Goal: Task Accomplishment & Management: Use online tool/utility

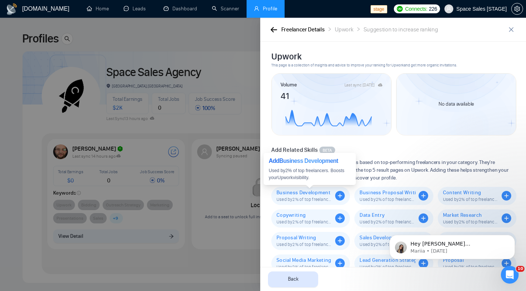
click at [337, 195] on icon "plus-circle" at bounding box center [340, 196] width 10 height 10
click at [294, 191] on span "Business Development" at bounding box center [304, 192] width 56 height 6
drag, startPoint x: 281, startPoint y: 162, endPoint x: 348, endPoint y: 165, distance: 68.0
click at [348, 165] on div "Add Business Development" at bounding box center [310, 160] width 82 height 9
copy div "Business Development"
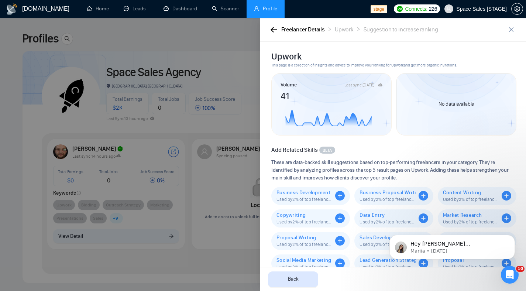
click at [310, 193] on span "Business Development" at bounding box center [304, 192] width 56 height 6
copy span "Business Development"
click at [384, 193] on span "Business Proposal Writing" at bounding box center [387, 192] width 56 height 6
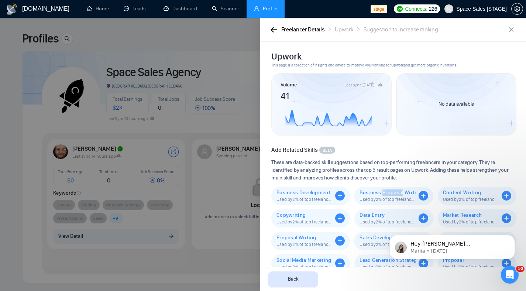
click at [384, 193] on span "Business Proposal Writing" at bounding box center [387, 192] width 56 height 6
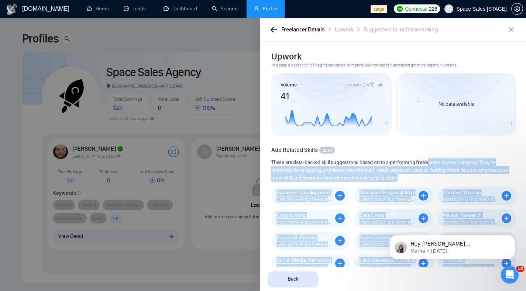
drag, startPoint x: 371, startPoint y: 162, endPoint x: 424, endPoint y: 182, distance: 57.2
click at [429, 163] on body "GigRadar.io Home Leads Dashboard Scanner Profile stage Connects: 226 Space Sale…" at bounding box center [260, 145] width 520 height 291
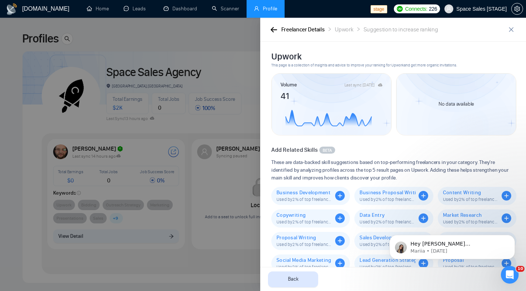
drag, startPoint x: 418, startPoint y: 187, endPoint x: 413, endPoint y: 189, distance: 6.1
click at [418, 187] on div "Business Proposal Writing Used by 2 % of top freelancers. Boosts your Upwork sk…" at bounding box center [393, 196] width 79 height 18
drag, startPoint x: 362, startPoint y: 162, endPoint x: 430, endPoint y: 165, distance: 67.6
click at [430, 165] on div "Add Business Proposal Writing" at bounding box center [391, 160] width 82 height 9
copy div "Business Proposal Writing"
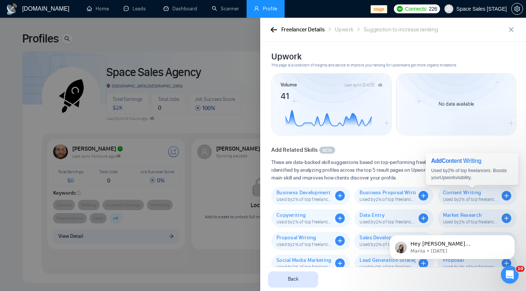
click at [456, 194] on span "Content Writing" at bounding box center [471, 192] width 56 height 6
copy span "Content Writing"
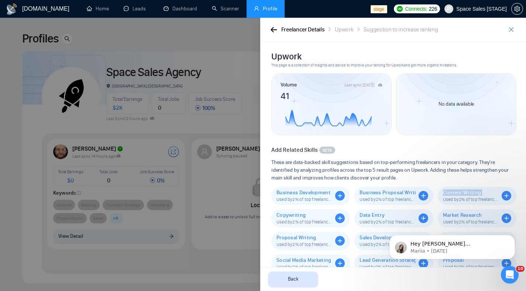
click at [283, 217] on span "Copywriting" at bounding box center [304, 215] width 56 height 6
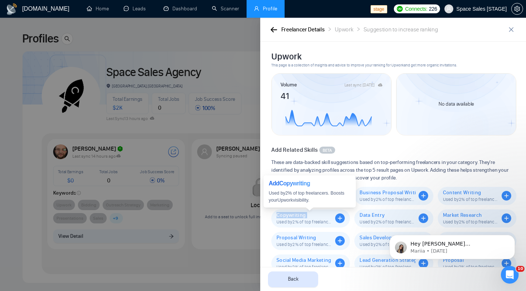
copy span "Copywriting"
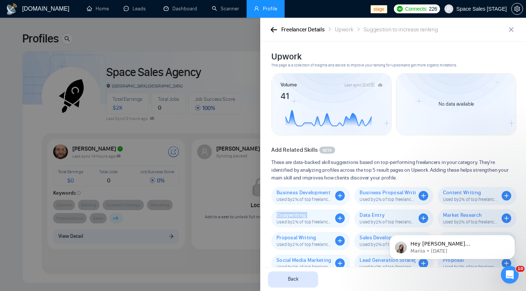
click at [362, 214] on span "Data Entry" at bounding box center [387, 215] width 56 height 6
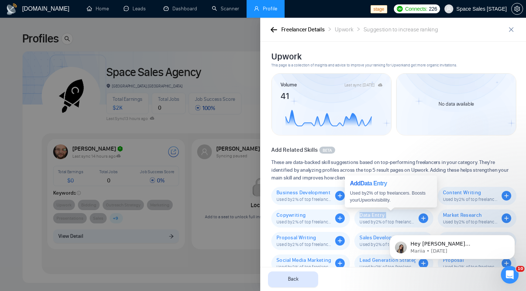
copy span "Data Entry"
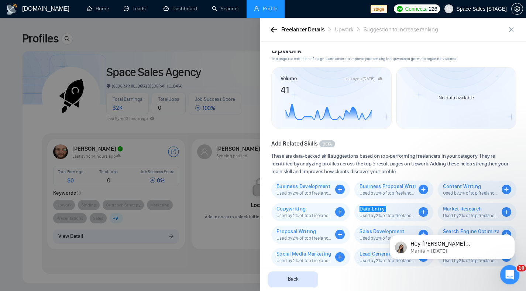
scroll to position [16, 0]
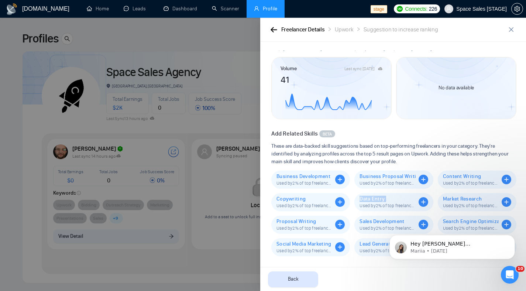
click at [460, 196] on div "Market Research Used by 2 % of top freelancers. Boosts your Upwork sk visibilit…" at bounding box center [477, 202] width 79 height 18
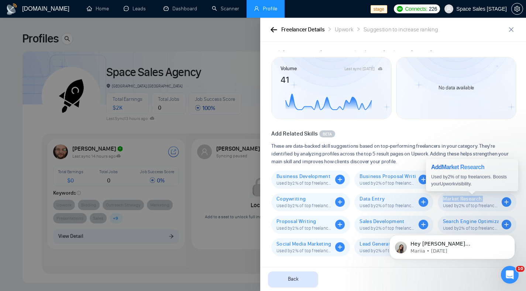
click at [460, 196] on div "Market Research Used by 2 % of top freelancers. Boosts your Upwork sk visibilit…" at bounding box center [477, 202] width 79 height 18
copy span "Market Research"
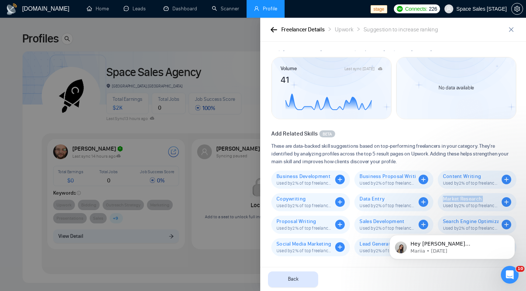
click at [286, 219] on span "Proposal Writing" at bounding box center [304, 221] width 56 height 6
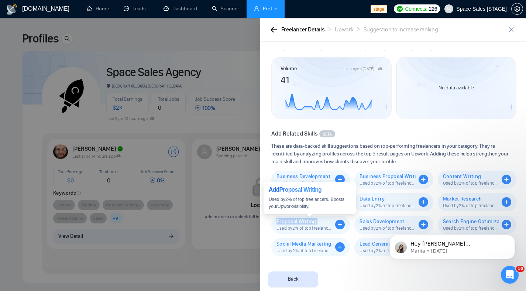
click at [286, 219] on span "Proposal Writing" at bounding box center [304, 221] width 56 height 6
copy span "Proposal Writing"
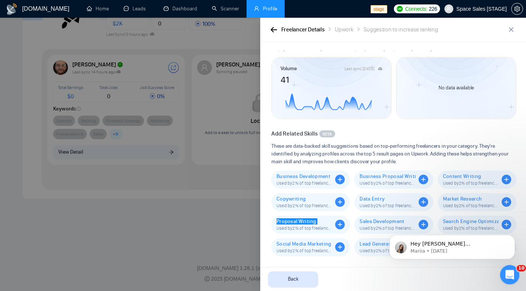
scroll to position [85, 0]
click at [378, 221] on span "Sales Development" at bounding box center [387, 221] width 56 height 6
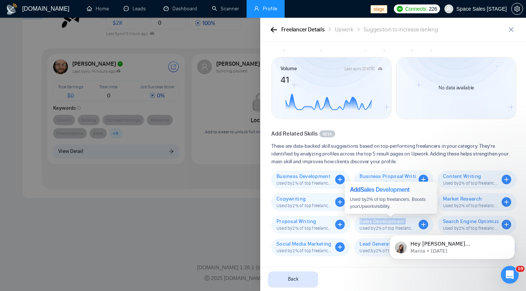
copy span "Sales Development"
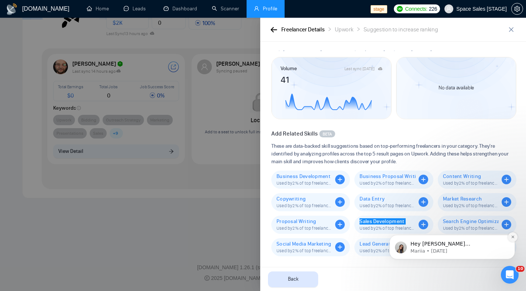
click at [513, 236] on icon "Dismiss notification" at bounding box center [513, 237] width 4 height 4
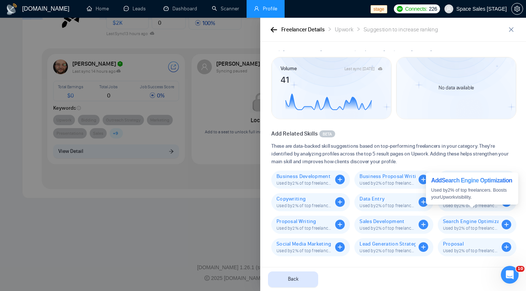
click at [464, 221] on span "Search Engine Optimization" at bounding box center [471, 221] width 56 height 6
drag, startPoint x: 463, startPoint y: 186, endPoint x: 474, endPoint y: 192, distance: 12.5
click at [474, 185] on div "Add Search Engine Optimization" at bounding box center [472, 180] width 82 height 9
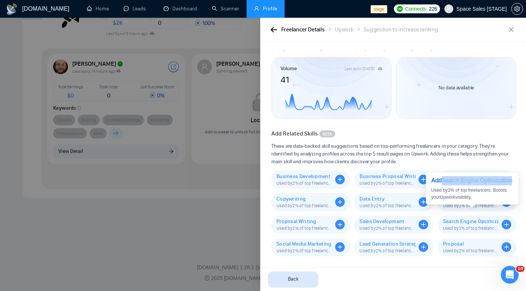
copy div "Search Engine Optimization"
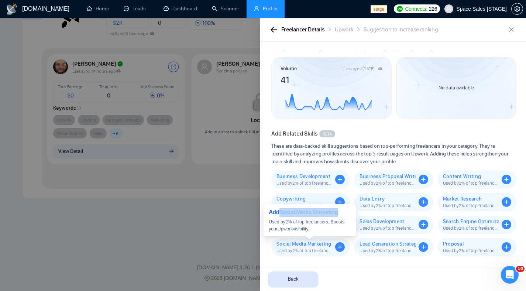
drag, startPoint x: 281, startPoint y: 213, endPoint x: 353, endPoint y: 209, distance: 72.1
click at [353, 209] on div "Add Social Media Marketing Used by 2 % of top freelancers. Boosts your Upwork v…" at bounding box center [310, 220] width 92 height 32
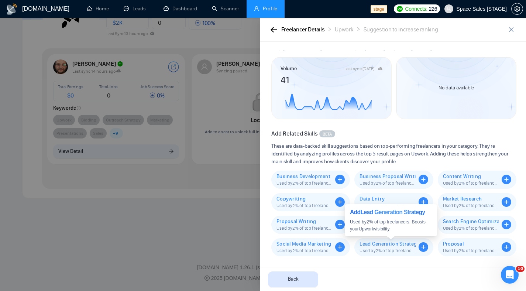
click at [421, 249] on icon "plus-circle" at bounding box center [424, 247] width 10 height 10
drag, startPoint x: 362, startPoint y: 213, endPoint x: 426, endPoint y: 213, distance: 63.9
click at [426, 213] on div "Add Lead Generation Strategy" at bounding box center [391, 212] width 82 height 9
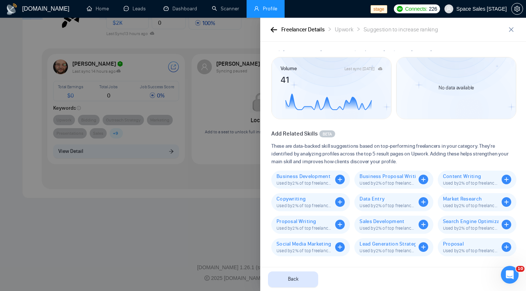
click at [419, 248] on icon "plus-circle" at bounding box center [424, 247] width 10 height 10
drag, startPoint x: 362, startPoint y: 214, endPoint x: 420, endPoint y: 231, distance: 60.1
click at [420, 206] on body "GigRadar.io Home Leads Dashboard Scanner Profile stage Connects: 226 Space Sale…" at bounding box center [260, 60] width 520 height 291
click at [420, 248] on icon "plus-circle" at bounding box center [424, 247] width 10 height 10
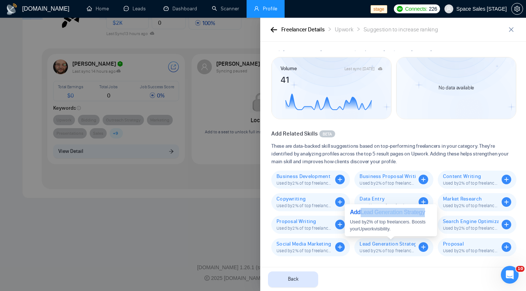
drag, startPoint x: 362, startPoint y: 212, endPoint x: 427, endPoint y: 214, distance: 65.4
click at [427, 214] on div "Add Lead Generation Strategy" at bounding box center [391, 212] width 82 height 9
click at [397, 238] on div "Lead Generation Strategy Used by 2 % of top freelancers. Boosts your Upwork sk …" at bounding box center [393, 247] width 79 height 18
drag, startPoint x: 362, startPoint y: 213, endPoint x: 430, endPoint y: 215, distance: 67.9
click at [430, 215] on div "Add Lead Generation Strategy" at bounding box center [391, 212] width 82 height 9
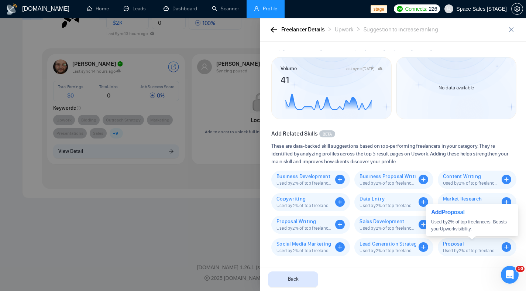
click at [451, 245] on span "Proposal" at bounding box center [471, 244] width 56 height 6
click at [450, 245] on span "Proposal" at bounding box center [471, 244] width 56 height 6
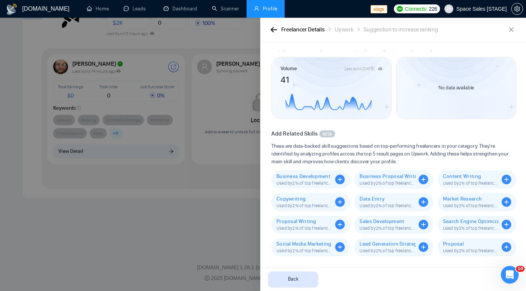
click at [178, 139] on div at bounding box center [263, 154] width 526 height 273
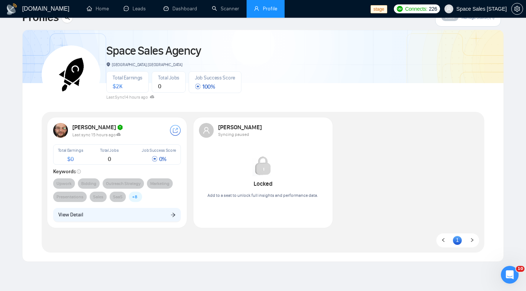
scroll to position [0, 0]
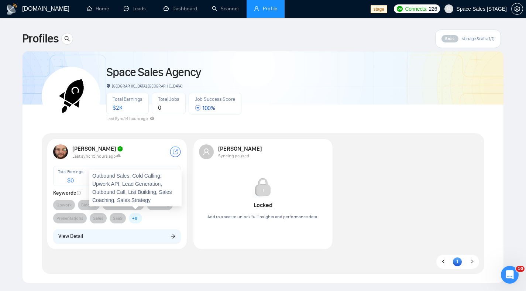
click at [139, 215] on span "+ 8" at bounding box center [135, 218] width 13 height 10
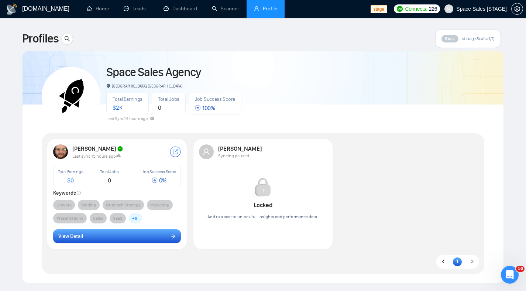
click at [120, 234] on button "View Detail" at bounding box center [117, 236] width 128 height 14
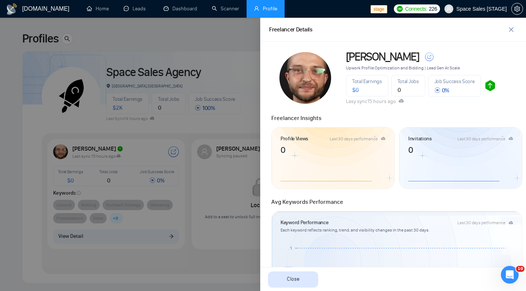
click at [438, 92] on span "0 %" at bounding box center [441, 90] width 15 height 7
click at [451, 88] on div "0 %" at bounding box center [454, 90] width 40 height 6
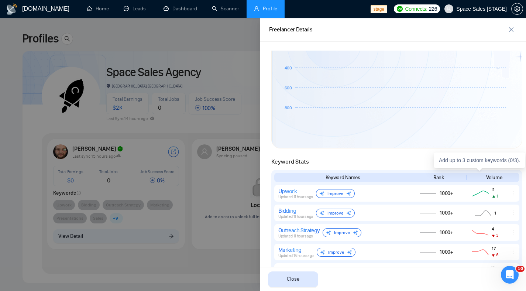
scroll to position [365, 0]
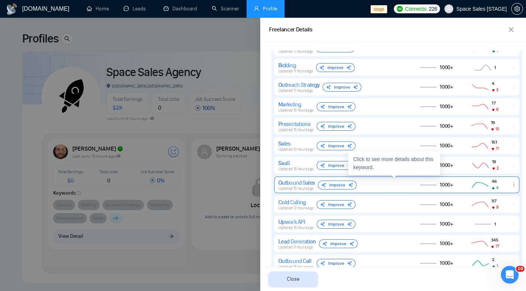
click at [395, 184] on div "Outbound Sales Updated 15 hours ago Improve" at bounding box center [341, 185] width 127 height 12
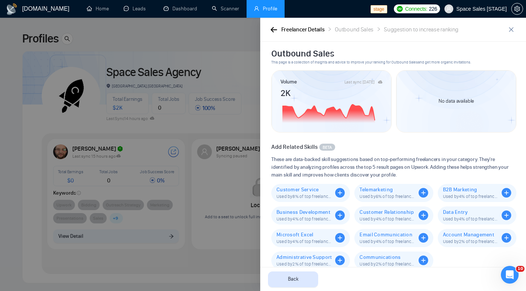
scroll to position [16, 0]
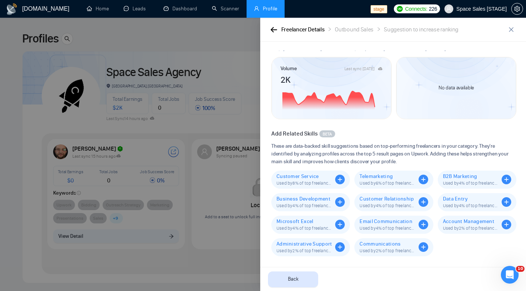
click at [189, 93] on div at bounding box center [263, 154] width 526 height 273
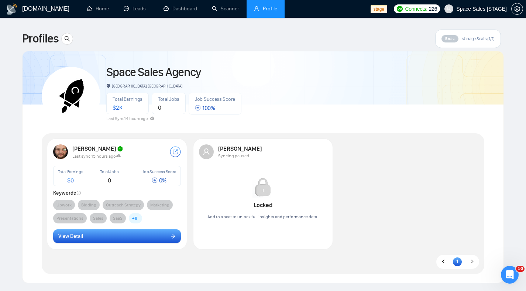
click at [149, 237] on button "View Detail" at bounding box center [117, 236] width 128 height 14
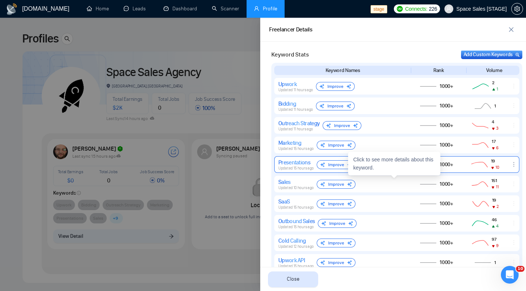
scroll to position [286, 0]
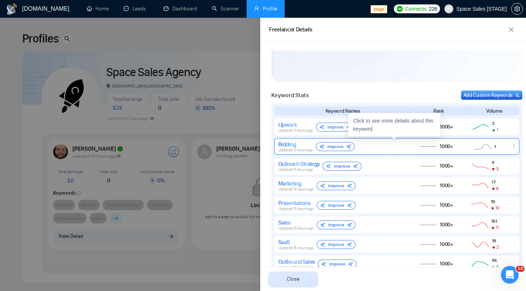
click at [371, 147] on div "Bidding Updated 11 hours ago Improve" at bounding box center [341, 147] width 127 height 12
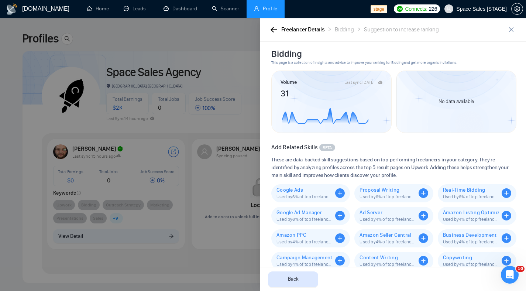
scroll to position [3, 0]
click at [291, 187] on span "Google Ads" at bounding box center [304, 189] width 56 height 6
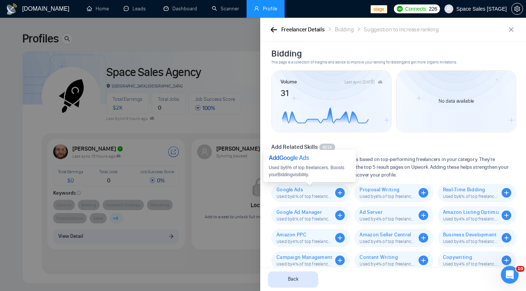
click at [291, 188] on span "Google Ads" at bounding box center [304, 189] width 56 height 6
click at [293, 190] on span "Google Ads" at bounding box center [304, 189] width 56 height 6
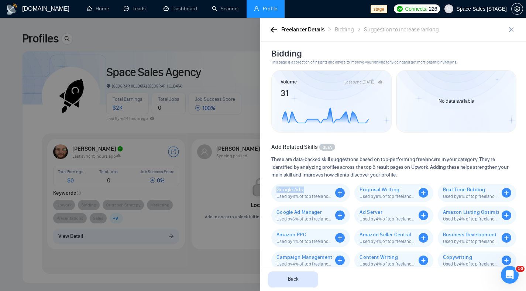
click at [381, 190] on span "Proposal Writing" at bounding box center [387, 189] width 56 height 6
click at [473, 189] on span "Real-Time Bidding" at bounding box center [471, 189] width 56 height 6
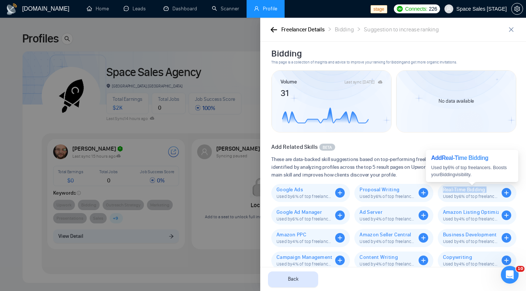
click at [473, 189] on span "Real-Time Bidding" at bounding box center [471, 189] width 56 height 6
click at [281, 213] on span "Google Ad Manager" at bounding box center [304, 212] width 56 height 6
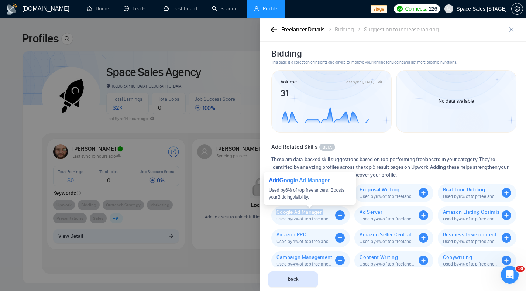
click at [281, 213] on span "Google Ad Manager" at bounding box center [304, 212] width 56 height 6
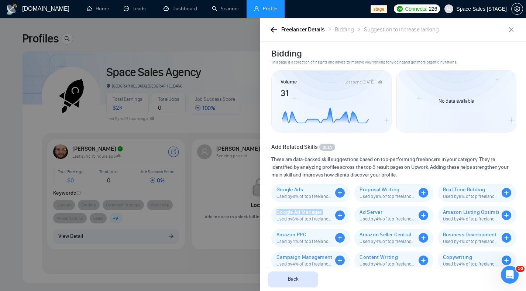
click at [369, 211] on span "Ad Server" at bounding box center [387, 212] width 56 height 6
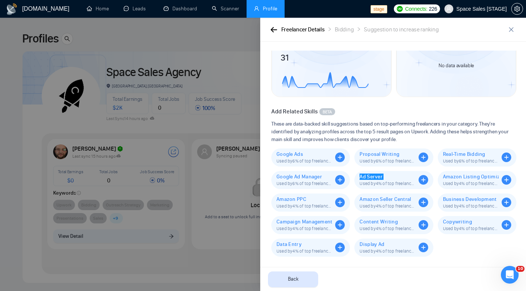
scroll to position [39, 0]
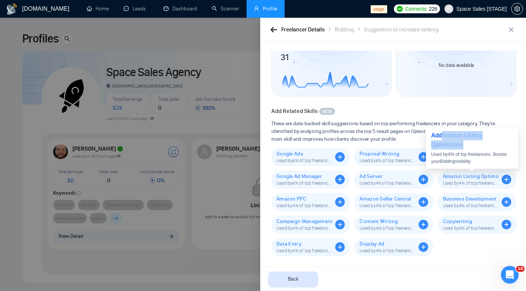
drag, startPoint x: 470, startPoint y: 145, endPoint x: 444, endPoint y: 134, distance: 27.8
click at [444, 134] on div "Add Amazon Listing Optimization" at bounding box center [472, 140] width 82 height 18
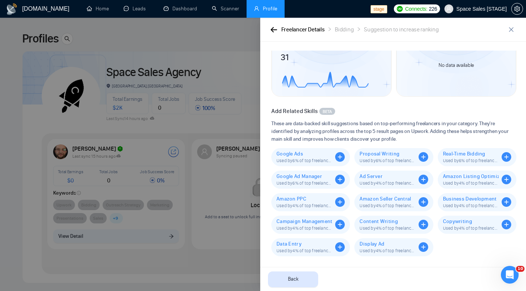
click at [289, 200] on span "Amazon PPC" at bounding box center [304, 199] width 56 height 6
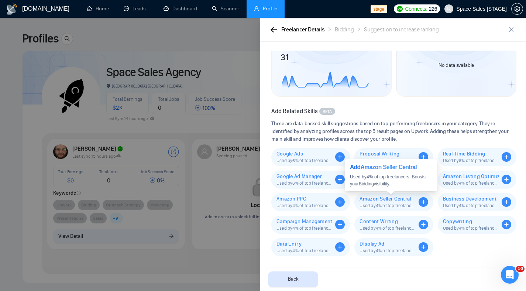
click at [419, 203] on icon "plus-circle" at bounding box center [424, 202] width 10 height 10
drag, startPoint x: 362, startPoint y: 168, endPoint x: 419, endPoint y: 168, distance: 56.5
click at [419, 168] on div "Add Amazon Seller Central" at bounding box center [391, 167] width 82 height 9
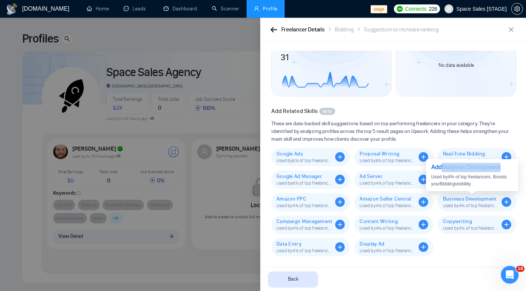
drag, startPoint x: 443, startPoint y: 169, endPoint x: 502, endPoint y: 171, distance: 58.3
click at [502, 171] on div "Add Business Development" at bounding box center [472, 167] width 82 height 9
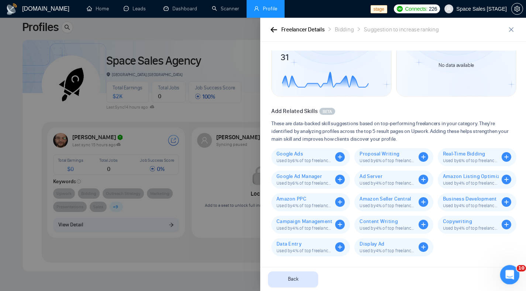
scroll to position [75, 0]
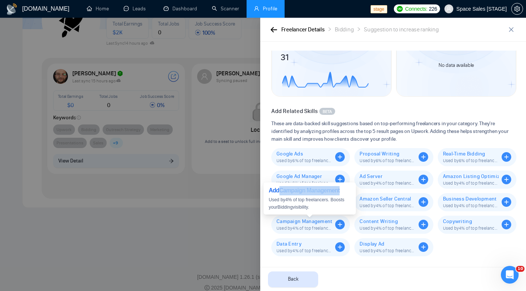
drag, startPoint x: 281, startPoint y: 191, endPoint x: 342, endPoint y: 192, distance: 61.3
click at [343, 192] on div "Add Campaign Management" at bounding box center [310, 190] width 82 height 9
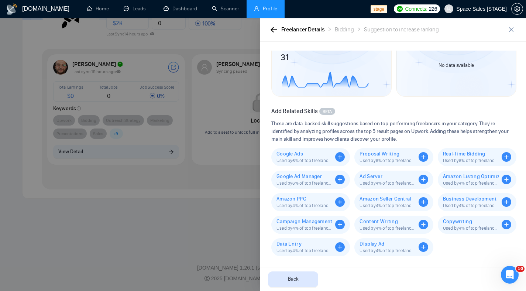
scroll to position [85, 0]
click at [381, 222] on span "Content Writing" at bounding box center [387, 221] width 56 height 6
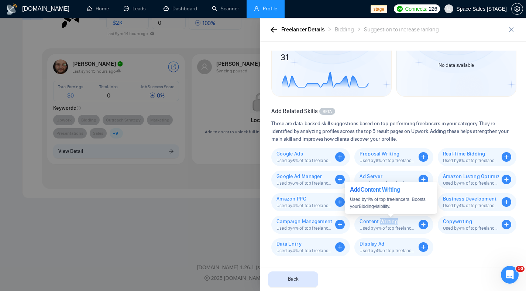
click at [381, 222] on span "Content Writing" at bounding box center [387, 221] width 56 height 6
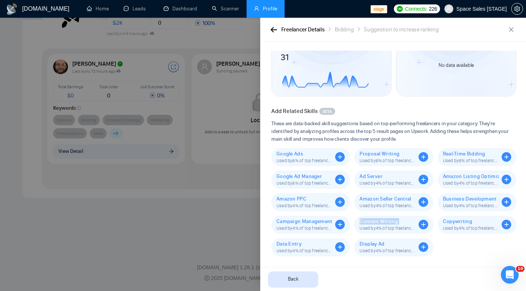
click at [360, 243] on span "Display Ad" at bounding box center [387, 244] width 56 height 6
click at [283, 245] on span "Data Entry" at bounding box center [304, 244] width 56 height 6
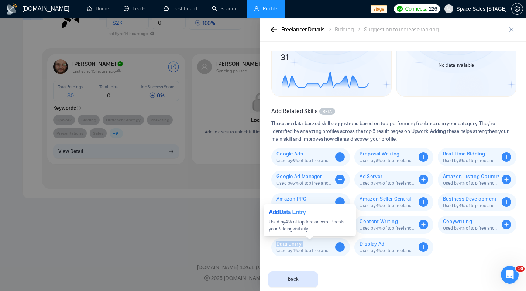
click at [283, 245] on span "Data Entry" at bounding box center [304, 244] width 56 height 6
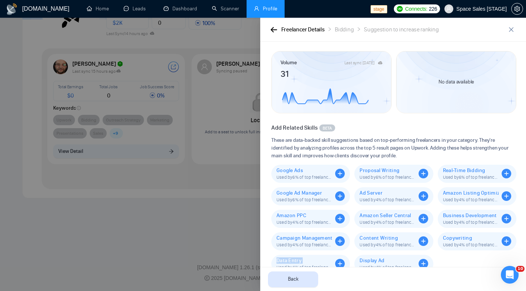
scroll to position [0, 0]
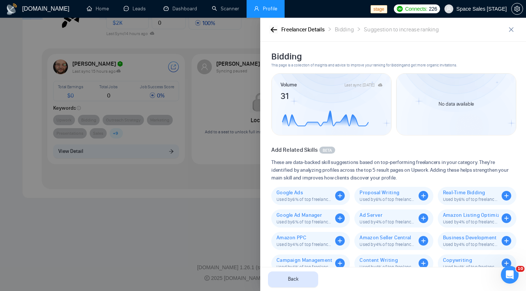
click at [271, 31] on icon "button" at bounding box center [274, 30] width 7 height 6
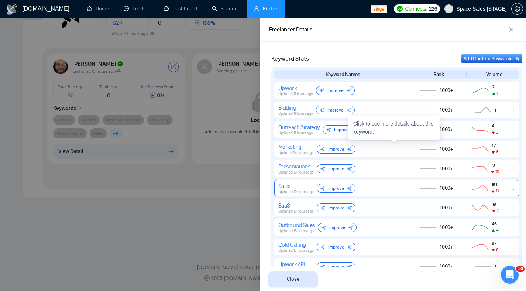
scroll to position [365, 0]
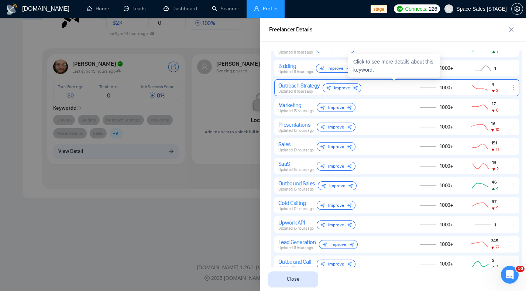
click at [306, 89] on span "Updated 11 hours ago" at bounding box center [295, 91] width 35 height 5
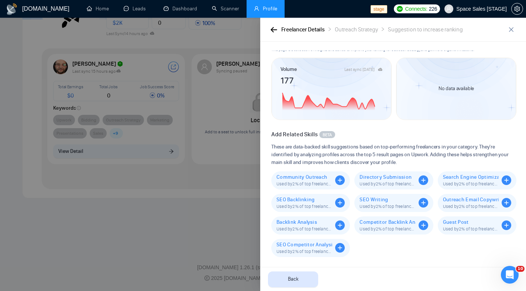
scroll to position [16, 0]
click at [336, 179] on icon "plus-circle" at bounding box center [340, 180] width 10 height 10
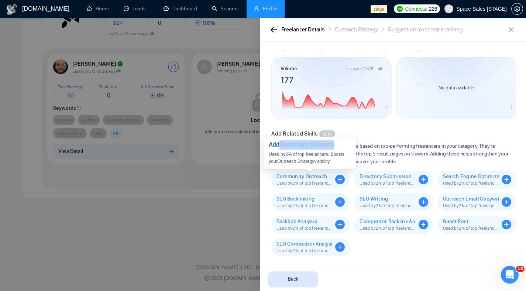
drag, startPoint x: 280, startPoint y: 144, endPoint x: 337, endPoint y: 145, distance: 57.2
click at [337, 145] on div "Add Community Outreach" at bounding box center [310, 144] width 82 height 9
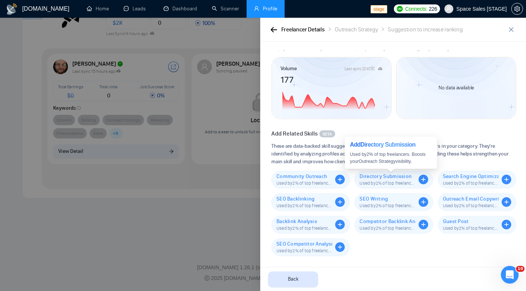
click at [423, 179] on icon "plus-circle" at bounding box center [424, 180] width 10 height 10
drag, startPoint x: 363, startPoint y: 145, endPoint x: 424, endPoint y: 146, distance: 61.3
click at [424, 146] on div "Add Directory Submission" at bounding box center [391, 144] width 82 height 9
click at [286, 197] on span "SEO Backlinking" at bounding box center [304, 199] width 56 height 6
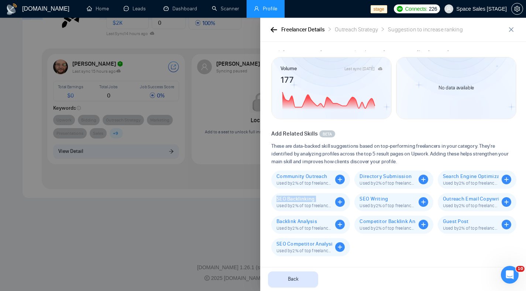
click at [286, 197] on span "SEO Backlinking" at bounding box center [304, 199] width 56 height 6
click at [365, 198] on span "SEO Writing" at bounding box center [387, 199] width 56 height 6
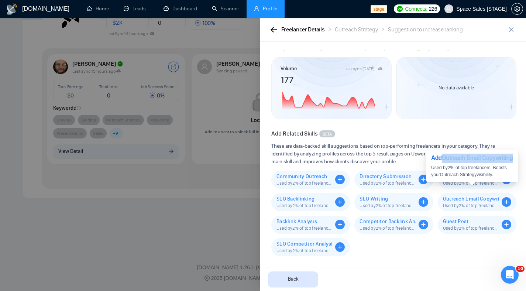
drag, startPoint x: 443, startPoint y: 159, endPoint x: 465, endPoint y: 168, distance: 23.8
click at [465, 163] on div "Add Outreach Email Copywriting" at bounding box center [472, 158] width 82 height 9
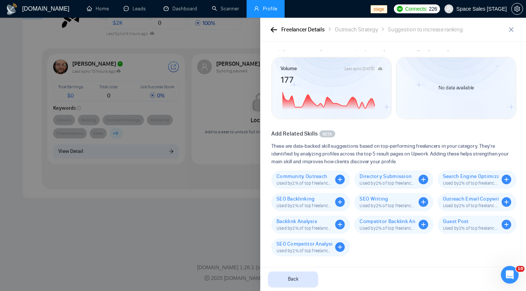
click at [307, 221] on span "Backlink Analysis" at bounding box center [304, 221] width 56 height 6
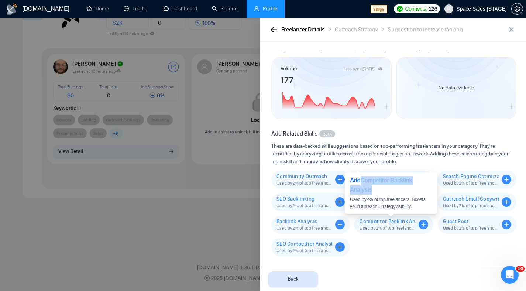
drag, startPoint x: 373, startPoint y: 185, endPoint x: 385, endPoint y: 190, distance: 13.5
click at [385, 190] on div "Add Competitor Backlink Analysis" at bounding box center [391, 185] width 82 height 18
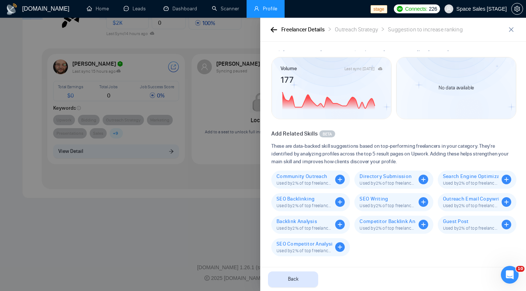
click at [444, 223] on span "Guest Post" at bounding box center [471, 221] width 56 height 6
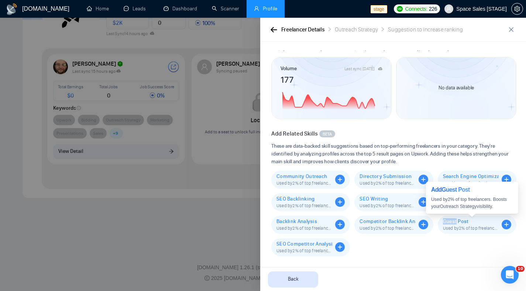
click at [444, 223] on span "Guest Post" at bounding box center [471, 221] width 56 height 6
click at [451, 221] on span "Guest Post" at bounding box center [471, 221] width 56 height 6
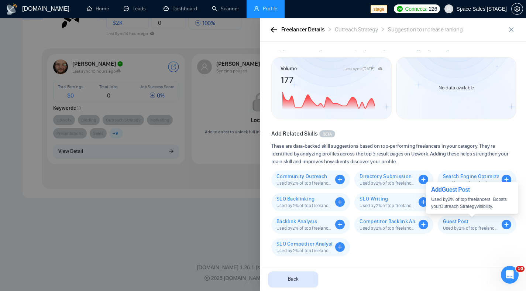
click at [451, 221] on span "Guest Post" at bounding box center [471, 221] width 56 height 6
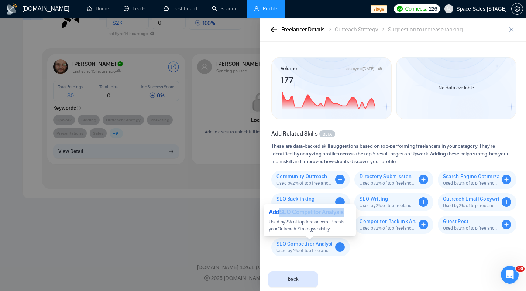
drag, startPoint x: 281, startPoint y: 213, endPoint x: 346, endPoint y: 214, distance: 65.0
click at [346, 214] on div "Add SEO Competitor Analysis" at bounding box center [310, 212] width 82 height 9
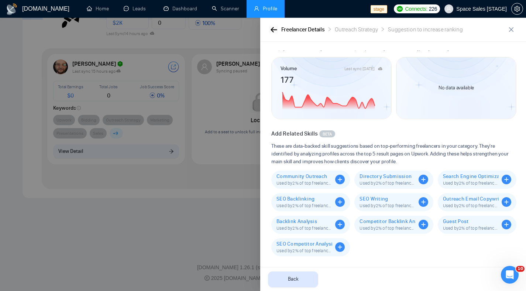
click at [276, 28] on icon "button" at bounding box center [274, 30] width 7 height 6
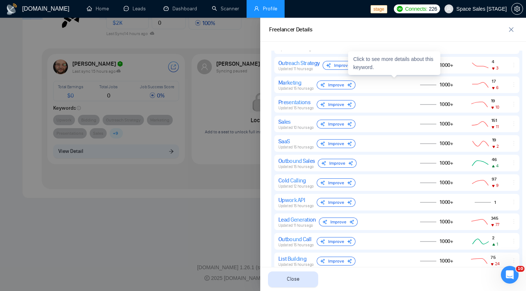
scroll to position [386, 0]
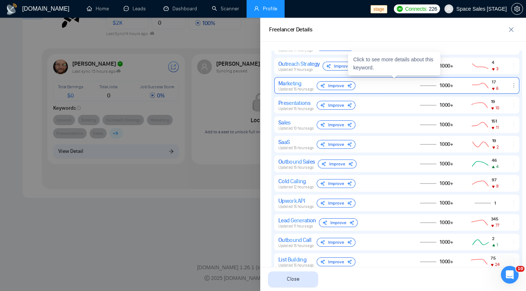
click at [391, 84] on div "Marketing Updated 15 hours ago Improve" at bounding box center [341, 86] width 127 height 12
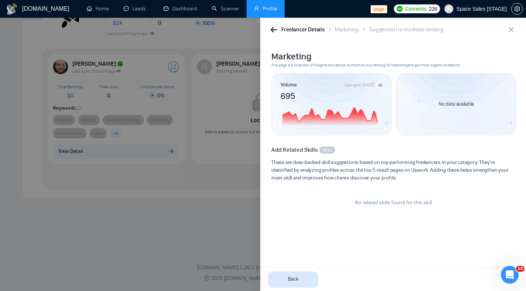
scroll to position [0, 0]
drag, startPoint x: 155, startPoint y: 73, endPoint x: 161, endPoint y: 69, distance: 6.9
click at [155, 73] on div at bounding box center [263, 154] width 526 height 273
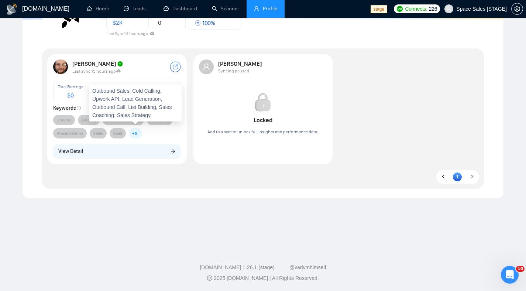
click at [130, 134] on span "+ 8" at bounding box center [135, 133] width 13 height 10
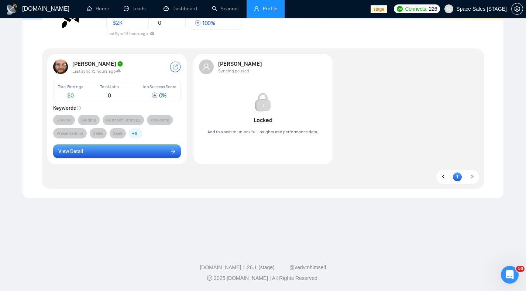
click at [133, 154] on button "View Detail" at bounding box center [117, 151] width 128 height 14
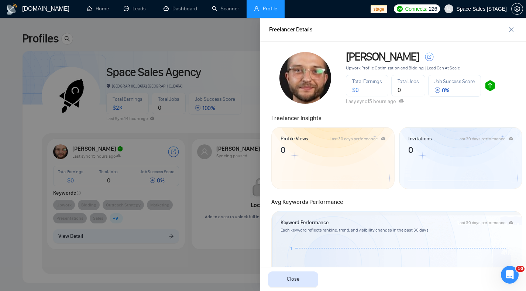
click at [146, 107] on div at bounding box center [263, 154] width 526 height 273
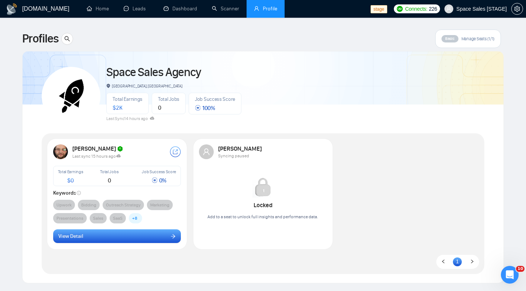
click at [114, 237] on button "View Detail" at bounding box center [117, 236] width 128 height 14
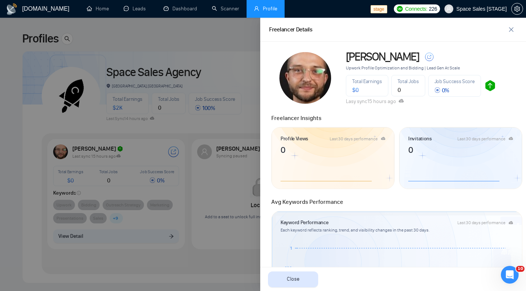
click at [208, 53] on div at bounding box center [263, 154] width 526 height 273
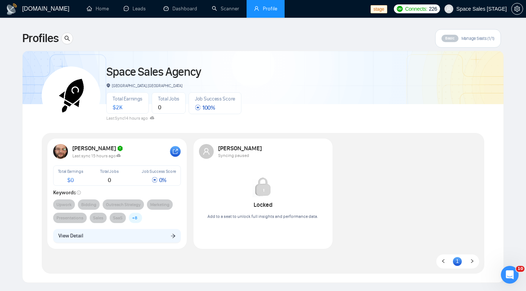
scroll to position [67, 0]
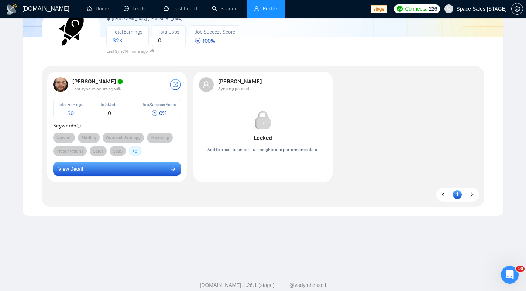
click at [143, 169] on button "View Detail" at bounding box center [117, 169] width 128 height 14
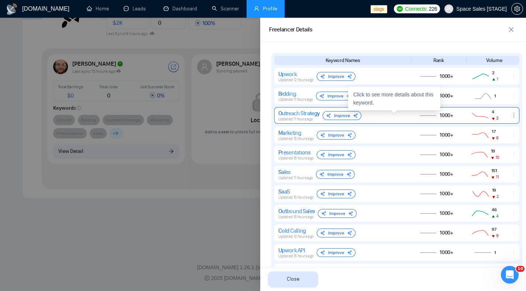
scroll to position [286, 0]
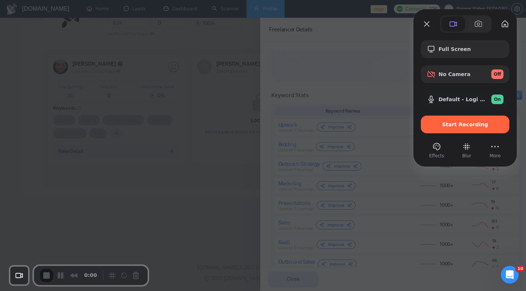
drag, startPoint x: 462, startPoint y: 121, endPoint x: 310, endPoint y: 71, distance: 160.4
click at [310, 71] on div "Full Screen No Camera Off Default - Logi USB Headset (046d:0a8f) On Start Recor…" at bounding box center [263, 145] width 526 height 291
click at [468, 44] on div "Full Screen" at bounding box center [465, 49] width 89 height 18
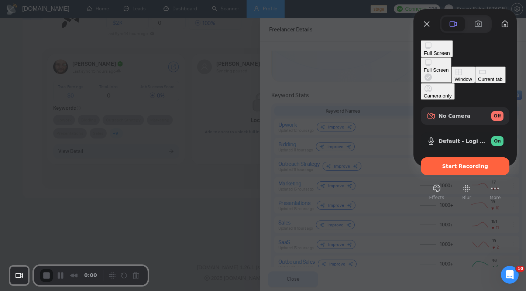
click at [451, 71] on button "Window" at bounding box center [462, 74] width 23 height 17
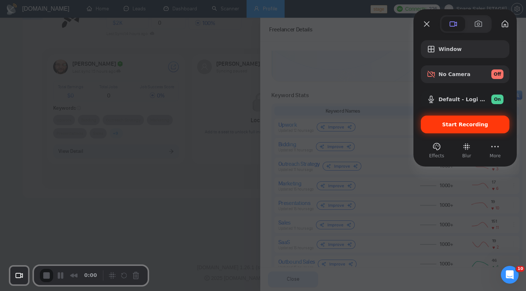
click at [457, 125] on span "Start Recording" at bounding box center [465, 124] width 46 height 6
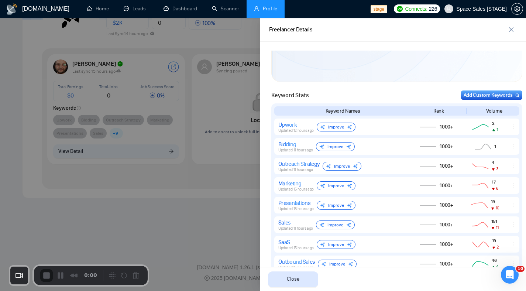
click at [261, 291] on div at bounding box center [263, 291] width 526 height 0
click at [194, 172] on div at bounding box center [263, 154] width 526 height 273
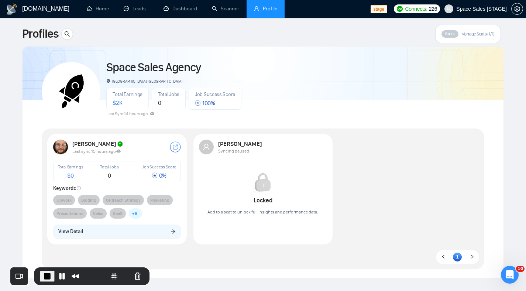
scroll to position [0, 0]
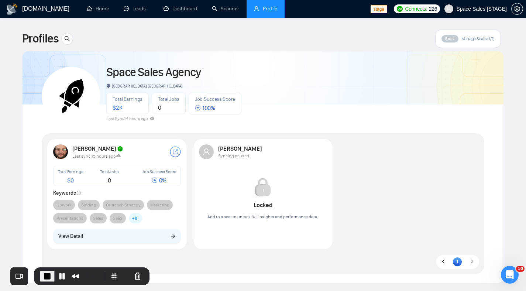
click at [269, 13] on li "Profile" at bounding box center [266, 9] width 38 height 18
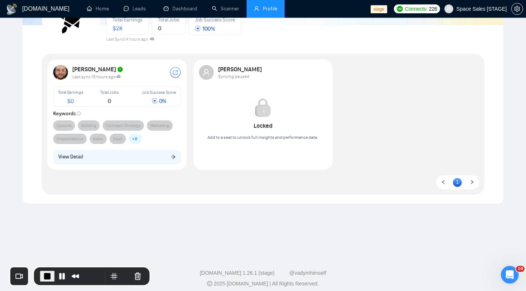
scroll to position [65, 0]
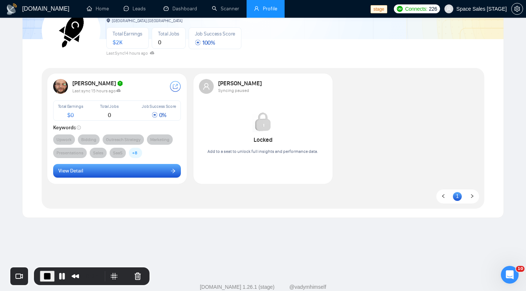
click at [94, 173] on button "View Detail" at bounding box center [117, 171] width 128 height 14
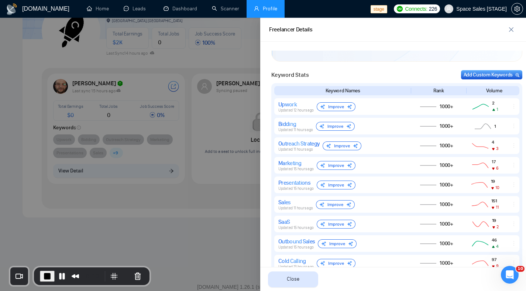
scroll to position [249, 0]
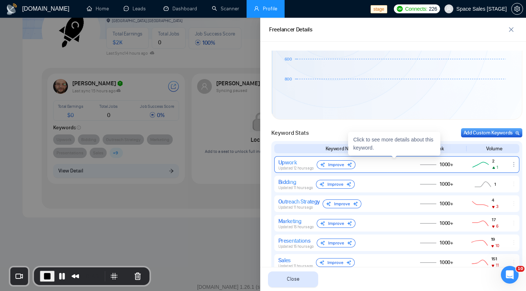
click at [380, 166] on div "Upwork Updated 12 hours ago Improve" at bounding box center [341, 165] width 127 height 12
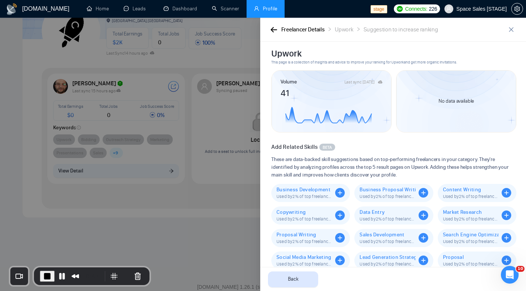
scroll to position [16, 0]
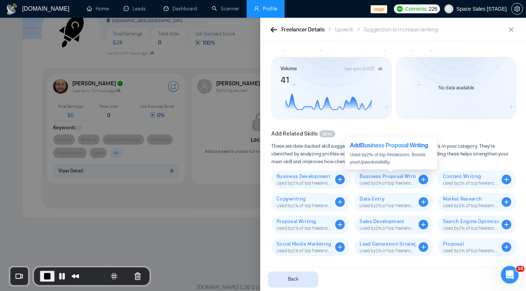
click at [420, 180] on icon "plus-circle" at bounding box center [424, 180] width 10 height 10
click at [419, 180] on icon "plus-circle" at bounding box center [424, 180] width 10 height 10
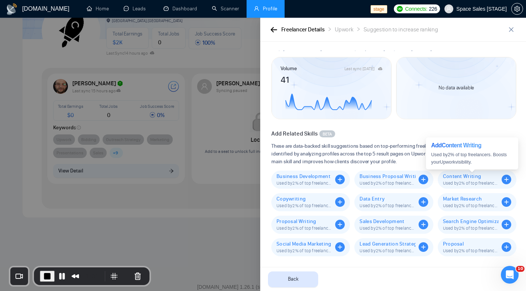
drag, startPoint x: 479, startPoint y: 179, endPoint x: 416, endPoint y: 182, distance: 62.8
click at [479, 179] on span "Content Writing" at bounding box center [471, 176] width 56 height 6
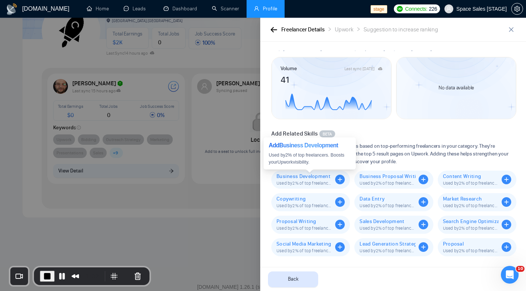
click at [340, 181] on icon "plus-circle" at bounding box center [340, 180] width 10 height 10
drag, startPoint x: 278, startPoint y: 176, endPoint x: 330, endPoint y: 178, distance: 51.7
click at [330, 178] on span "Business Development" at bounding box center [304, 176] width 56 height 6
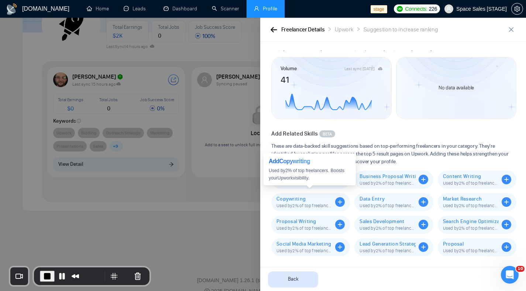
scroll to position [82, 0]
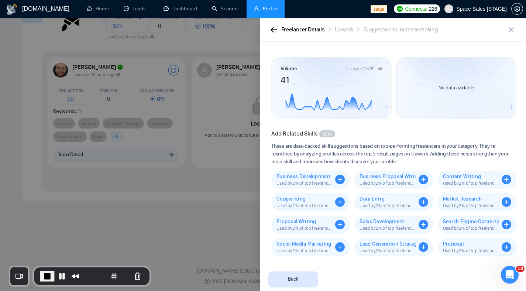
click at [204, 156] on div at bounding box center [263, 154] width 526 height 273
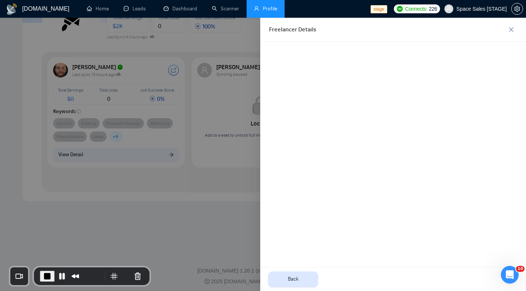
scroll to position [0, 0]
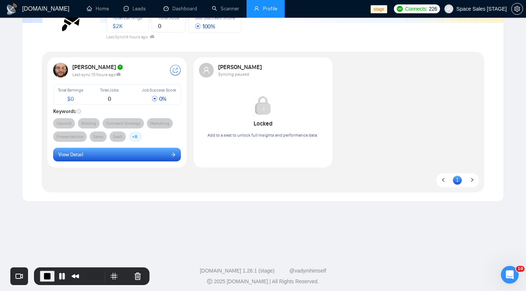
click at [154, 152] on button "View Detail" at bounding box center [117, 155] width 128 height 14
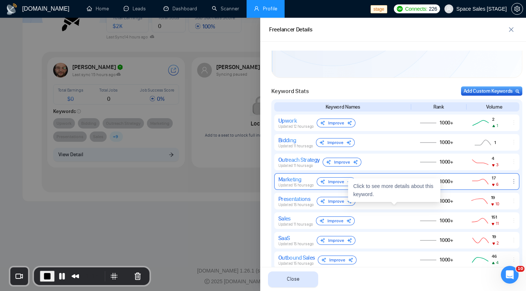
scroll to position [309, 0]
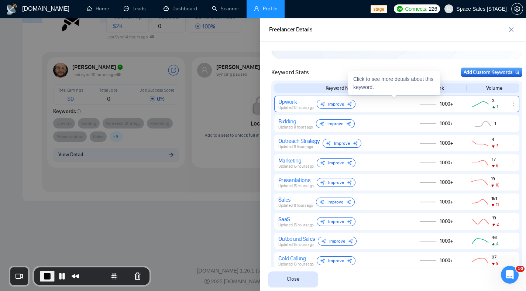
click at [302, 102] on div "Upwork" at bounding box center [295, 101] width 35 height 7
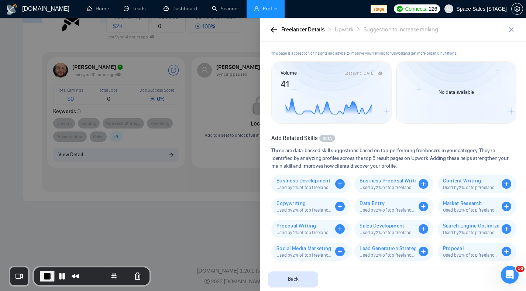
scroll to position [16, 0]
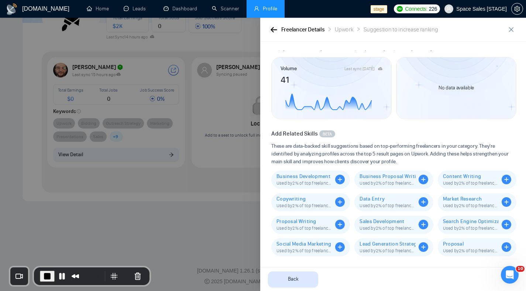
click at [272, 32] on icon "button" at bounding box center [274, 30] width 7 height 6
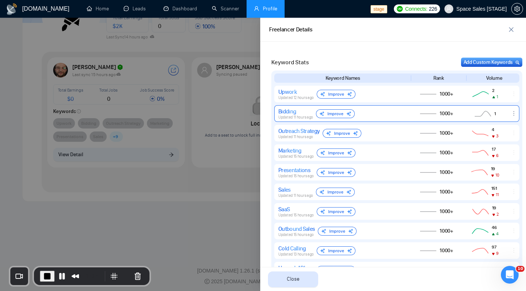
click at [299, 115] on span "Updated 11 hours ago" at bounding box center [295, 117] width 35 height 5
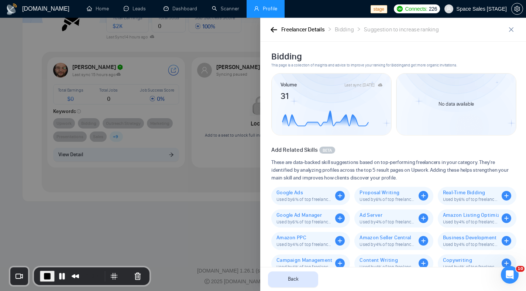
scroll to position [0, 0]
click at [271, 23] on div "Freelancer Details Bidding Suggestion to increase ranking" at bounding box center [393, 30] width 266 height 24
click at [272, 28] on icon "button" at bounding box center [274, 30] width 7 height 6
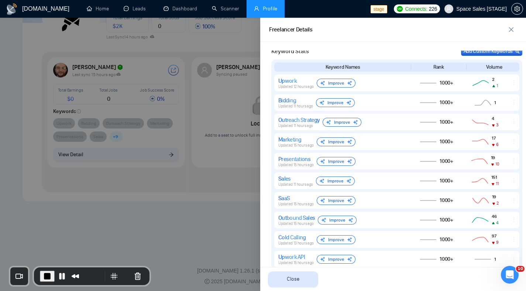
scroll to position [304, 0]
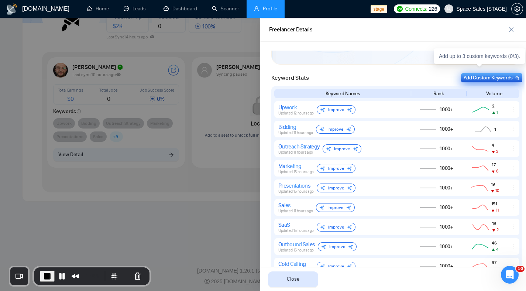
click at [484, 77] on div "Add Custom Keywords" at bounding box center [492, 78] width 56 height 8
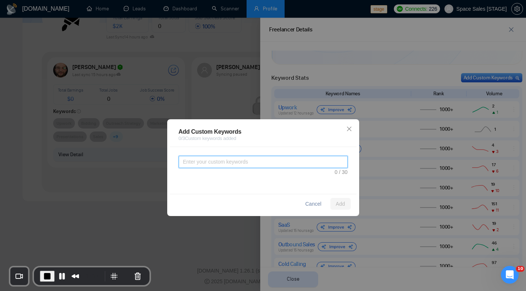
click at [233, 163] on textarea at bounding box center [263, 162] width 169 height 12
click at [310, 202] on span "Cancel" at bounding box center [313, 204] width 16 height 8
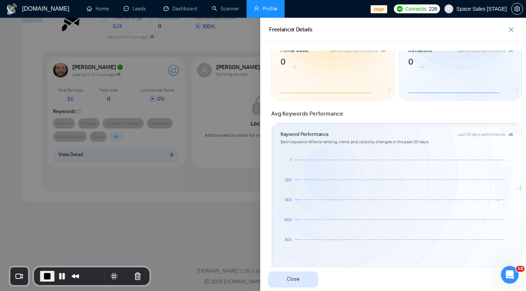
scroll to position [0, 0]
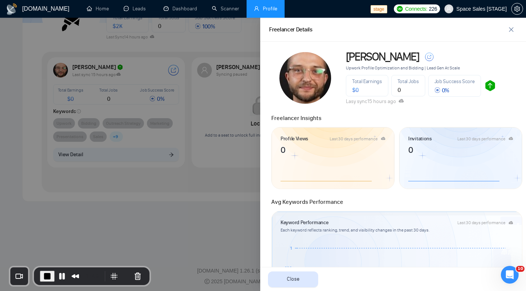
click at [229, 80] on div at bounding box center [263, 154] width 526 height 273
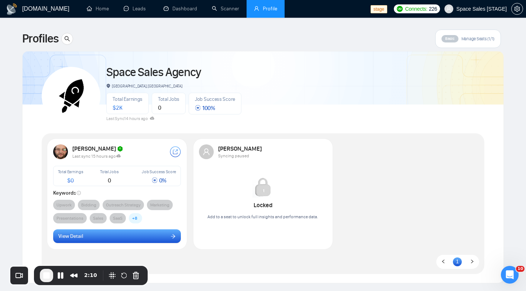
click at [106, 240] on button "View Detail" at bounding box center [117, 236] width 128 height 14
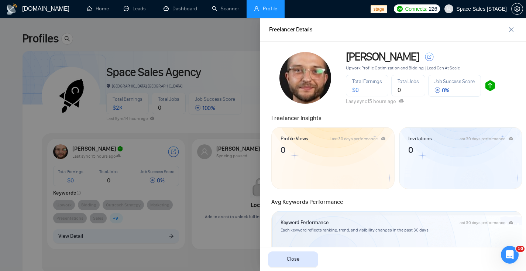
click at [157, 99] on div at bounding box center [263, 144] width 526 height 253
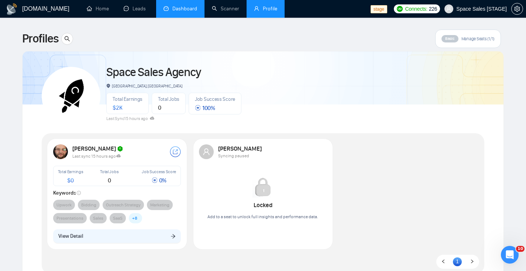
click at [173, 9] on link "Dashboard" at bounding box center [181, 9] width 34 height 6
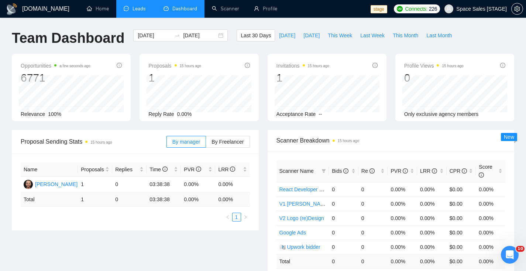
click at [141, 12] on link "Leads" at bounding box center [136, 9] width 25 height 6
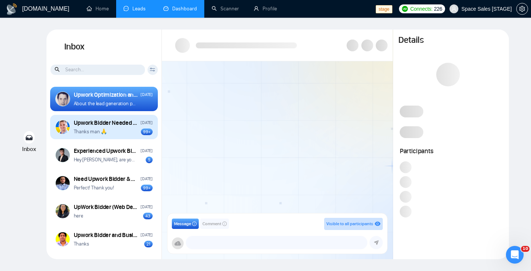
click at [113, 133] on div "Thanks man 🙏 99+" at bounding box center [113, 131] width 79 height 7
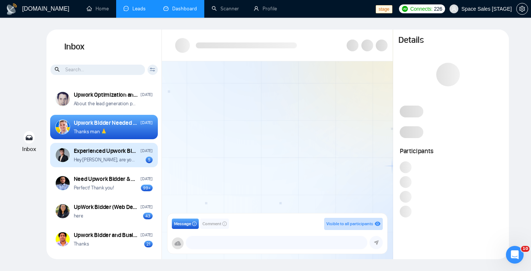
click at [120, 163] on div "Experienced Upwork Bidder Needed for Expanding Digital Agency July 29, 2024 Hey…" at bounding box center [104, 155] width 108 height 24
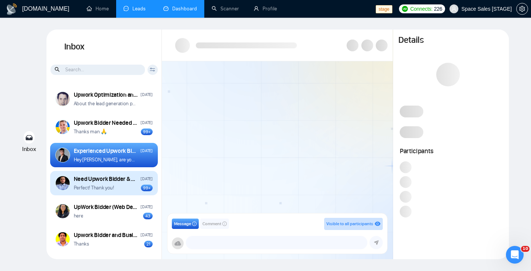
click at [107, 180] on div "Need Upwork Bidder & Business Developer" at bounding box center [106, 179] width 65 height 8
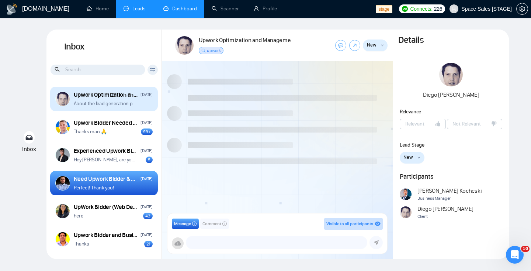
click at [105, 108] on div "Upwork Optimization and Management Specialist September 10, 2024 About the lead…" at bounding box center [104, 99] width 108 height 24
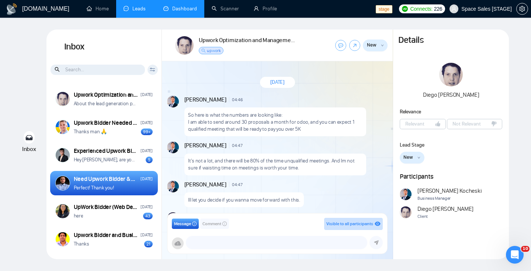
scroll to position [829, 0]
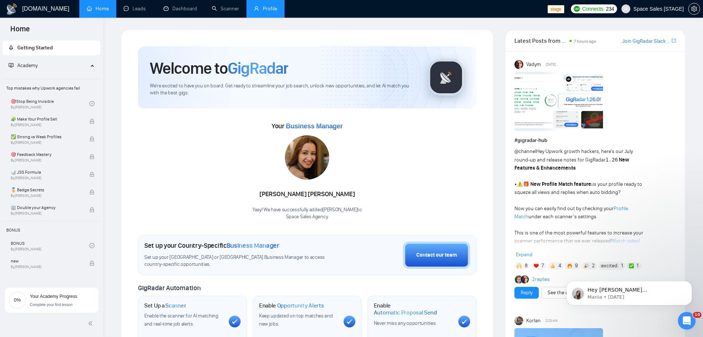
click at [264, 11] on link "Profile" at bounding box center [265, 9] width 23 height 6
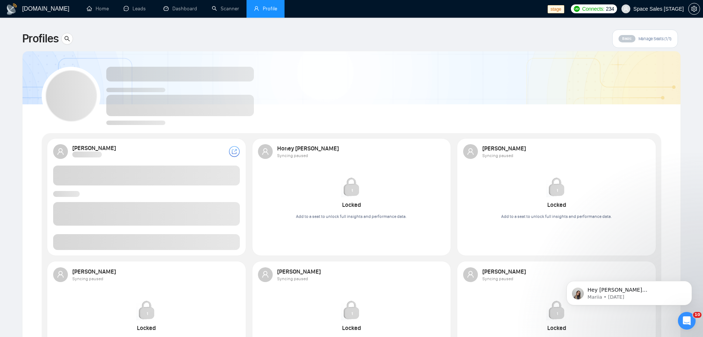
click at [194, 203] on span at bounding box center [146, 214] width 187 height 24
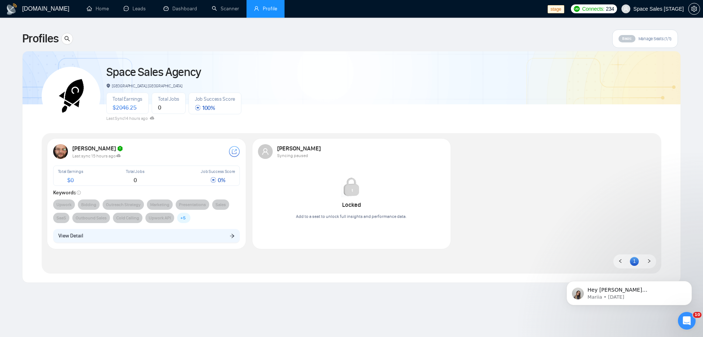
scroll to position [1, 0]
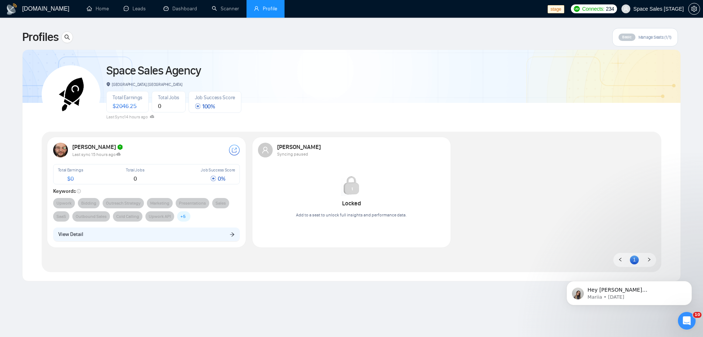
drag, startPoint x: 116, startPoint y: 180, endPoint x: 118, endPoint y: 185, distance: 5.4
click at [116, 180] on div "0" at bounding box center [135, 179] width 42 height 6
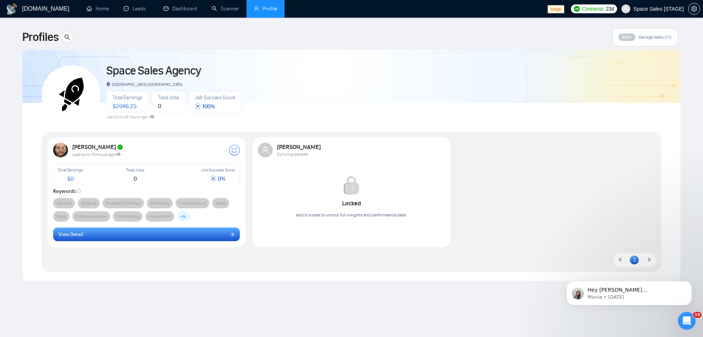
click at [115, 235] on button "View Detail" at bounding box center [146, 235] width 187 height 14
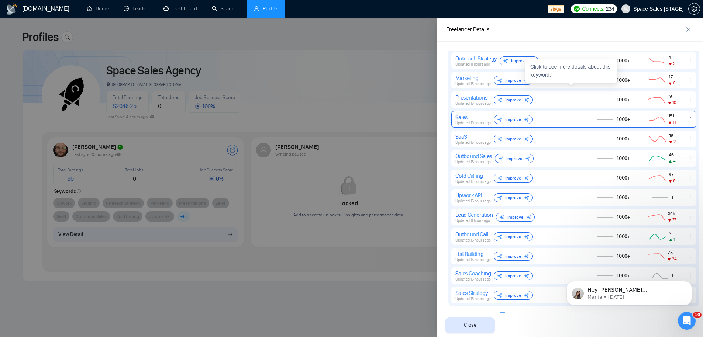
scroll to position [400, 0]
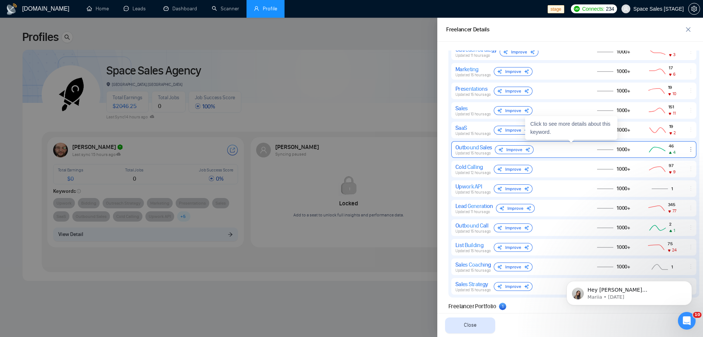
click at [571, 148] on div "Outbound Sales Updated 15 hours ago Improve" at bounding box center [518, 150] width 127 height 12
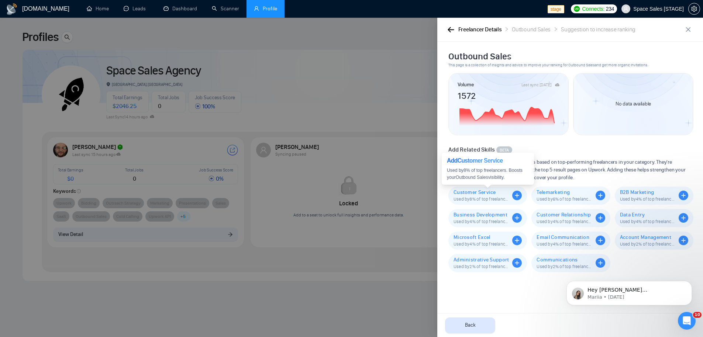
click at [517, 195] on icon "plus-circle" at bounding box center [517, 196] width 10 height 10
click at [283, 144] on div at bounding box center [351, 178] width 703 height 320
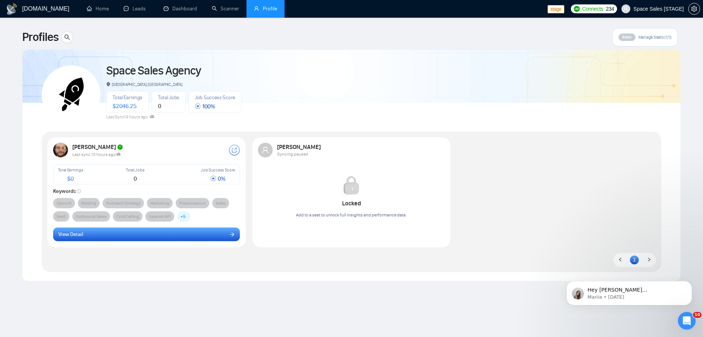
click at [184, 231] on button "View Detail" at bounding box center [146, 235] width 187 height 14
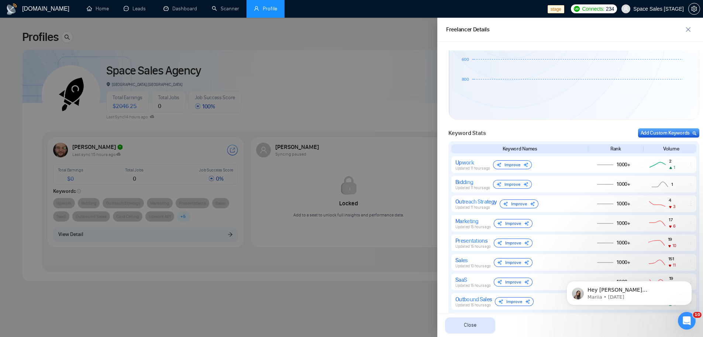
scroll to position [249, 0]
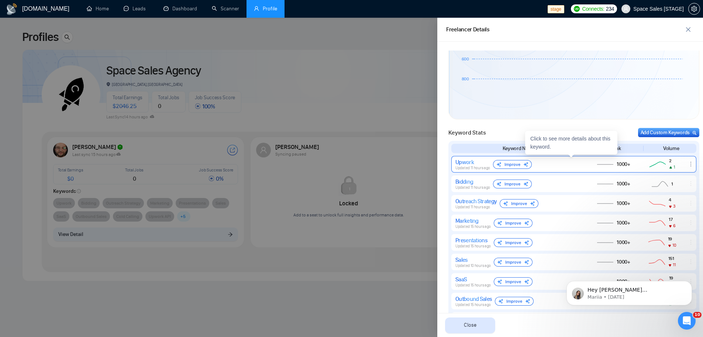
click at [556, 162] on div "Upwork Updated 11 hours ago Improve" at bounding box center [518, 165] width 127 height 12
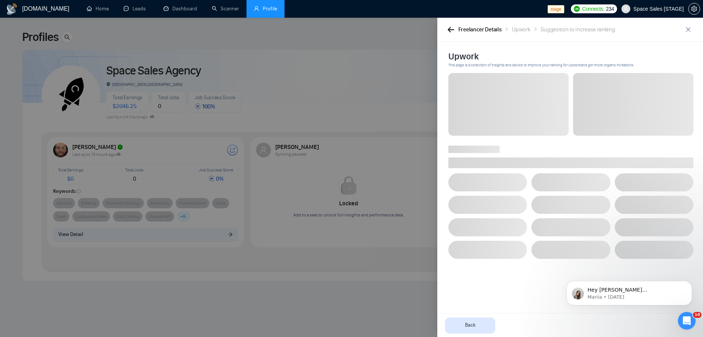
scroll to position [0, 0]
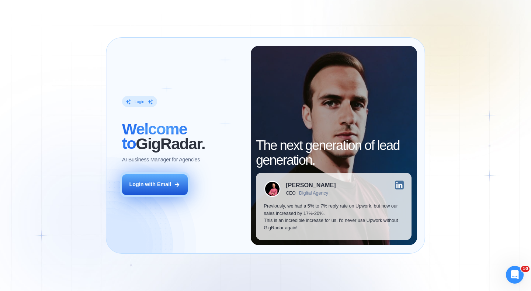
click at [157, 193] on button "Login with Email" at bounding box center [155, 184] width 66 height 21
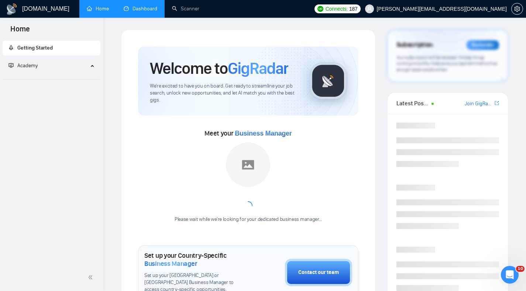
click at [157, 10] on link "Dashboard" at bounding box center [141, 9] width 34 height 6
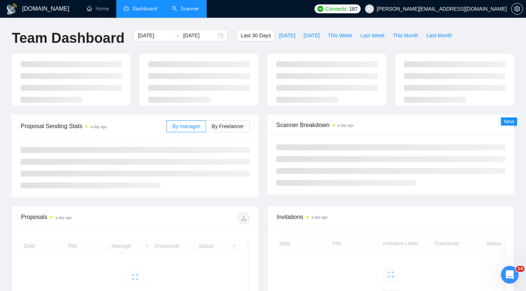
click at [182, 8] on link "Scanner" at bounding box center [185, 9] width 27 height 6
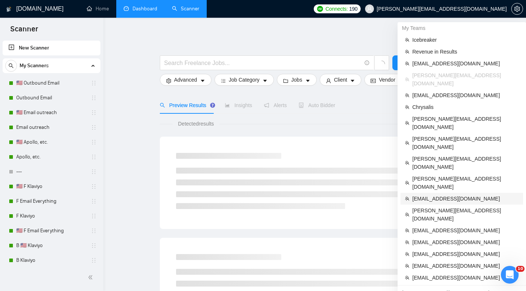
click at [434, 195] on span "[EMAIL_ADDRESS][DOMAIN_NAME]" at bounding box center [465, 199] width 106 height 8
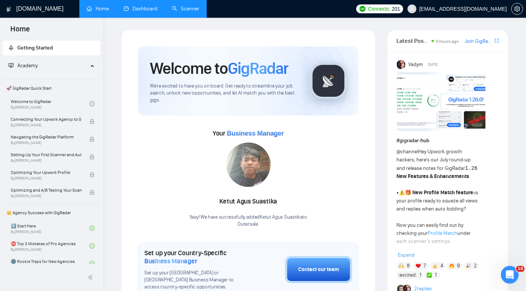
click at [125, 11] on link "Dashboard" at bounding box center [141, 9] width 34 height 6
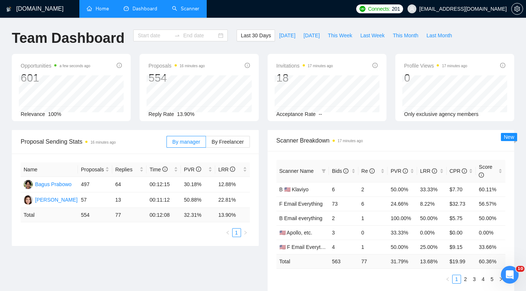
type input "[DATE]"
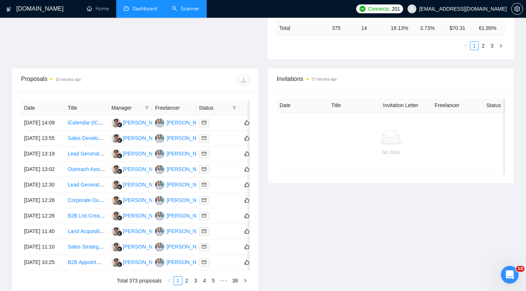
scroll to position [233, 0]
click at [234, 107] on icon "filter" at bounding box center [235, 108] width 4 height 4
click at [211, 134] on span "Sent" at bounding box center [211, 135] width 14 height 6
checkbox input "true"
click at [212, 124] on span "Chat" at bounding box center [211, 123] width 14 height 6
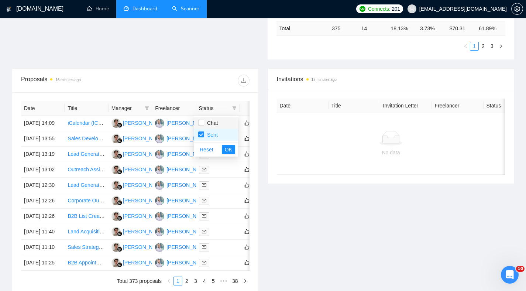
checkbox input "true"
click at [213, 132] on span "Sent" at bounding box center [211, 135] width 14 height 6
click at [230, 149] on span "OK" at bounding box center [228, 149] width 7 height 8
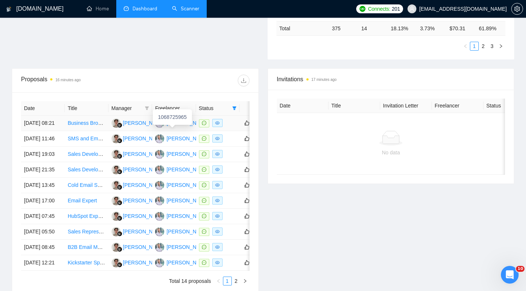
click at [174, 127] on div "Drew Abbe" at bounding box center [187, 123] width 42 height 8
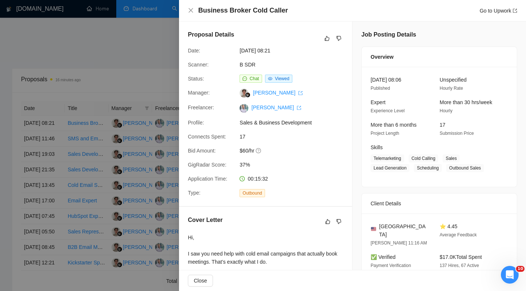
click at [133, 51] on div at bounding box center [263, 145] width 526 height 291
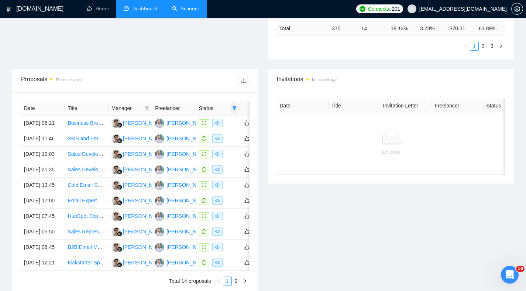
click at [236, 108] on icon "filter" at bounding box center [234, 108] width 4 height 4
drag, startPoint x: 218, startPoint y: 133, endPoint x: 221, endPoint y: 135, distance: 4.2
click at [218, 133] on span "Sent" at bounding box center [215, 135] width 35 height 8
checkbox input "true"
click at [227, 148] on span "OK" at bounding box center [228, 149] width 7 height 8
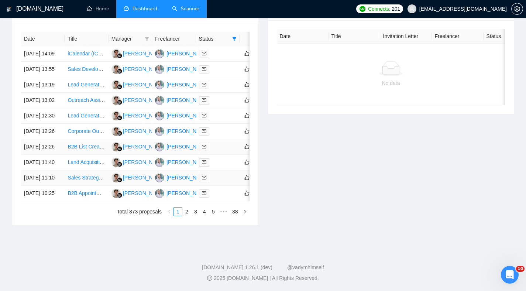
scroll to position [378, 0]
click at [188, 212] on link "2" at bounding box center [187, 211] width 8 height 8
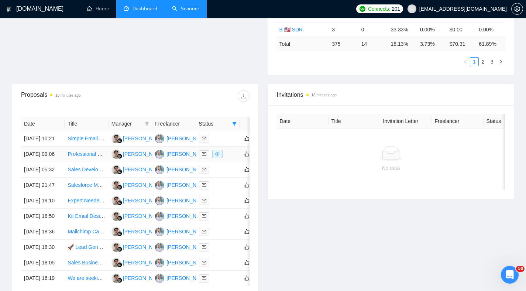
scroll to position [218, 0]
click at [86, 162] on td "Professional Proposal Template Development for Commercial Cleaning Company" at bounding box center [87, 154] width 44 height 16
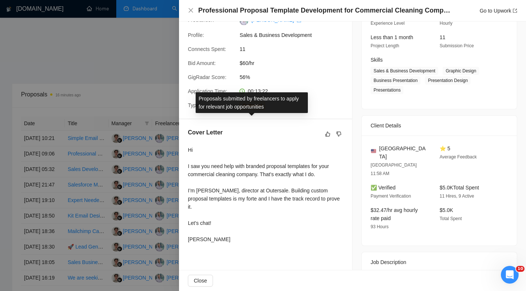
scroll to position [88, 0]
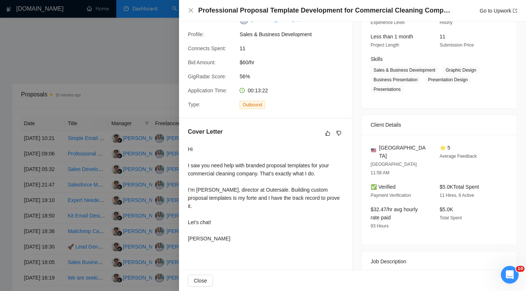
click at [92, 128] on div at bounding box center [263, 145] width 526 height 291
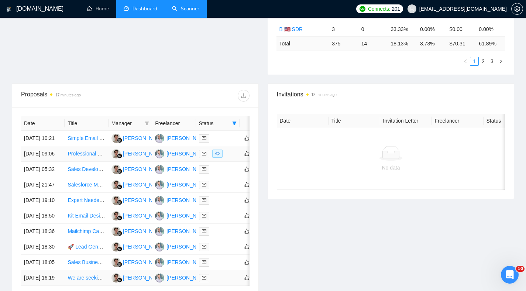
scroll to position [378, 0]
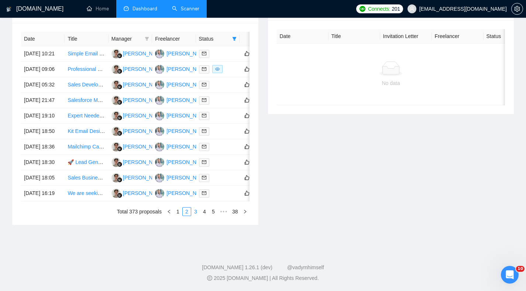
click at [195, 210] on link "3" at bounding box center [196, 211] width 8 height 8
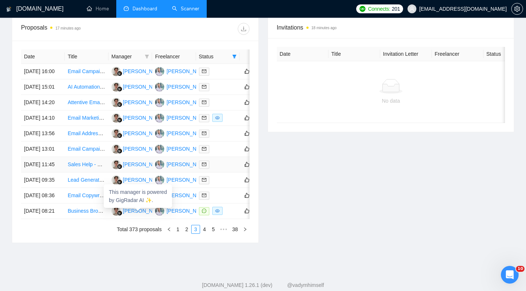
scroll to position [284, 0]
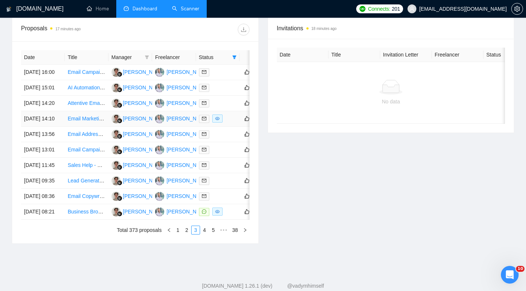
click at [86, 127] on td "Email Marketing Specialist — Subscription Campaigns (Mailchimp)" at bounding box center [87, 119] width 44 height 16
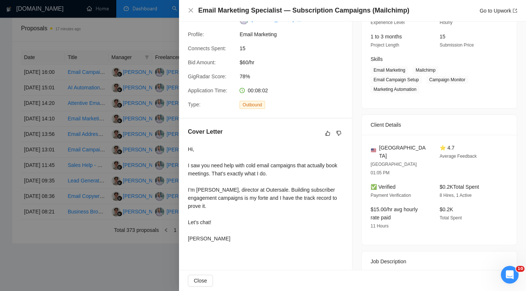
click at [97, 141] on div at bounding box center [263, 145] width 526 height 291
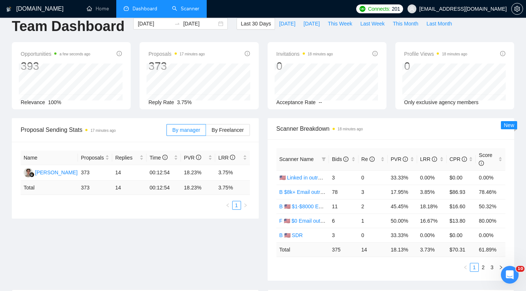
scroll to position [0, 0]
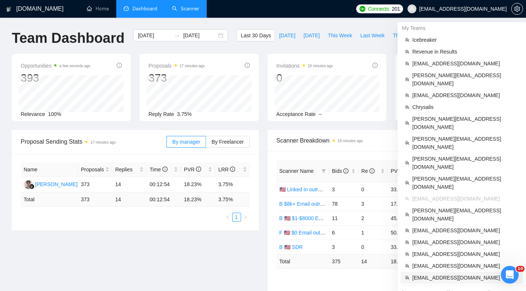
click at [436, 273] on span "fpintaric99@gmail.com" at bounding box center [465, 277] width 106 height 8
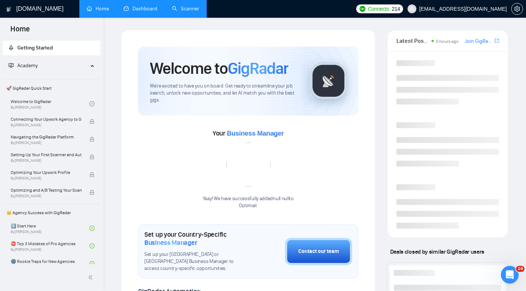
click at [154, 12] on link "Dashboard" at bounding box center [141, 9] width 34 height 6
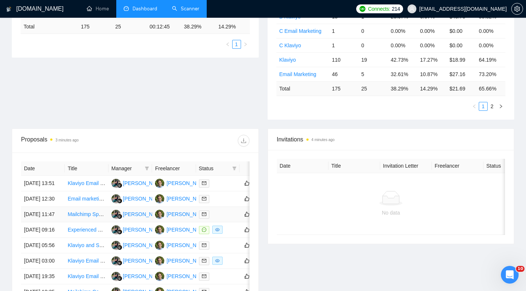
scroll to position [264, 0]
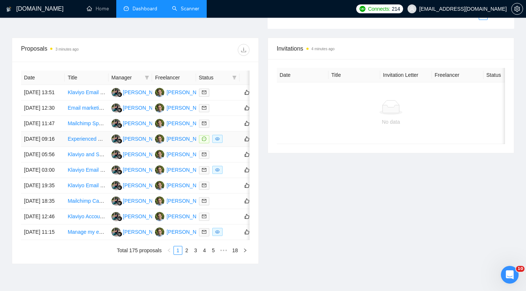
click at [50, 147] on td "24 Sep, 2025 09:16" at bounding box center [43, 139] width 44 height 16
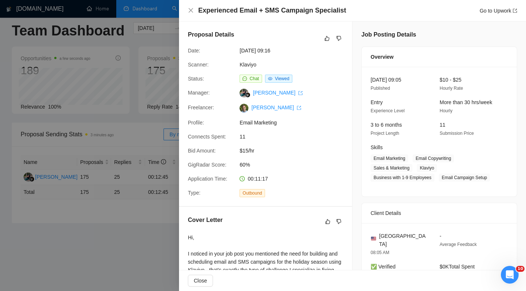
scroll to position [0, 0]
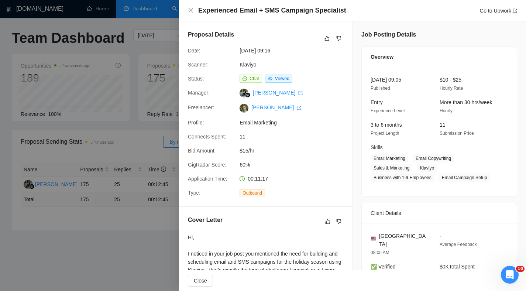
click at [102, 97] on div at bounding box center [263, 145] width 526 height 291
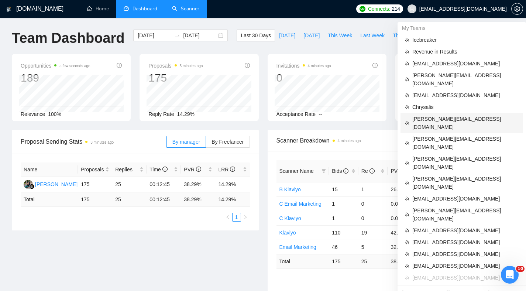
click at [417, 115] on span "marlon@starbourne.co" at bounding box center [465, 123] width 106 height 16
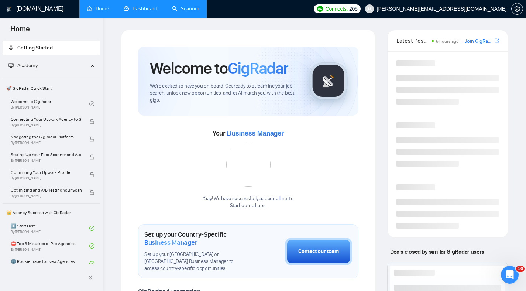
click at [131, 6] on link "Dashboard" at bounding box center [141, 9] width 34 height 6
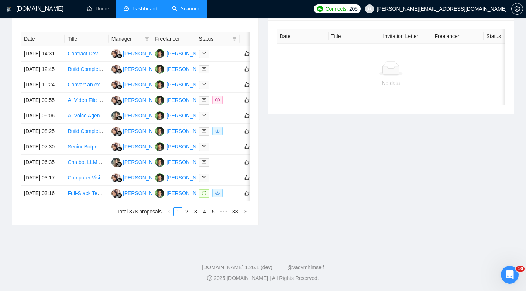
scroll to position [374, 0]
click at [53, 193] on td "24 Sep, 2025 03:16" at bounding box center [43, 194] width 44 height 16
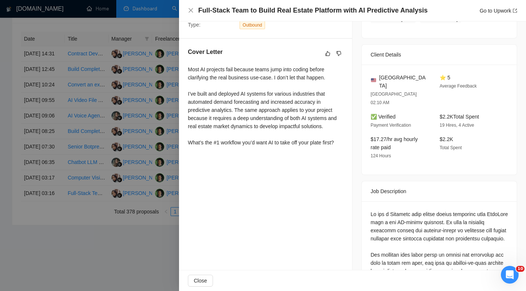
scroll to position [179, 0]
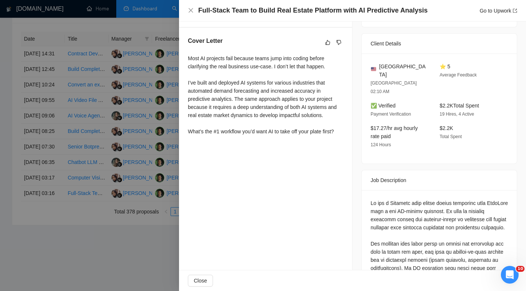
click at [155, 88] on div at bounding box center [263, 145] width 526 height 291
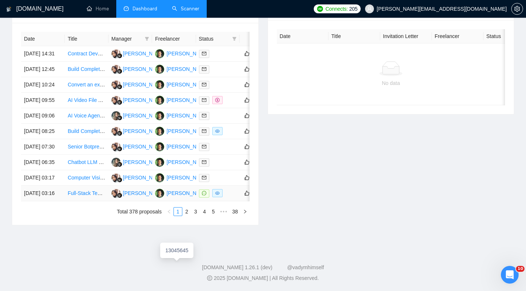
click at [175, 190] on div "Marlon Wiprud" at bounding box center [187, 193] width 42 height 8
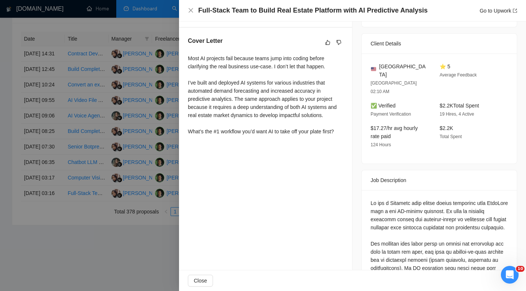
click at [149, 54] on div at bounding box center [263, 145] width 526 height 291
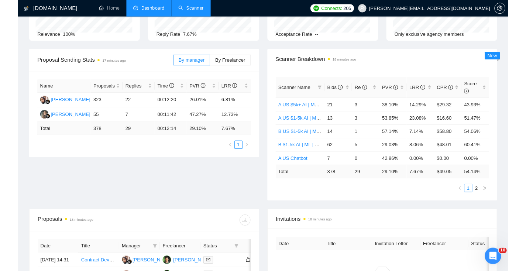
scroll to position [0, 0]
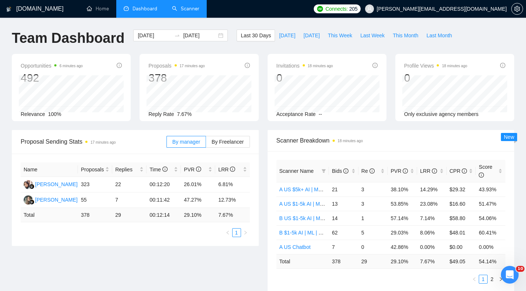
click at [217, 7] on ul "Home Dashboard Scanner" at bounding box center [193, 9] width 233 height 18
click at [217, 6] on ul "Home Dashboard Scanner" at bounding box center [193, 9] width 233 height 18
click at [213, 8] on ul "Home Dashboard Scanner" at bounding box center [193, 9] width 233 height 18
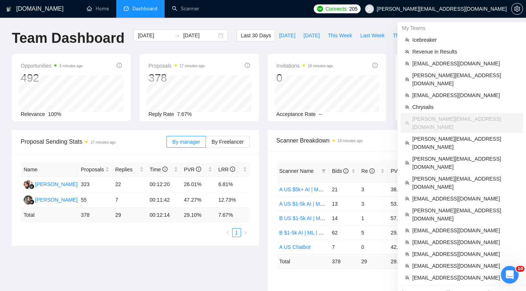
click at [467, 9] on span "marlon@starbourne.co" at bounding box center [442, 9] width 130 height 0
click at [437, 273] on span "fpintaric99@gmail.com" at bounding box center [465, 277] width 106 height 8
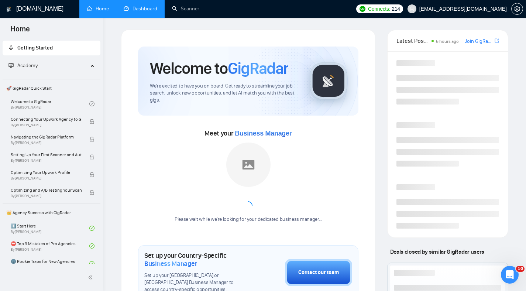
click at [220, 7] on ul "Home Dashboard Scanner" at bounding box center [215, 9] width 276 height 18
click at [217, 7] on ul "Home Dashboard Scanner" at bounding box center [215, 9] width 276 height 18
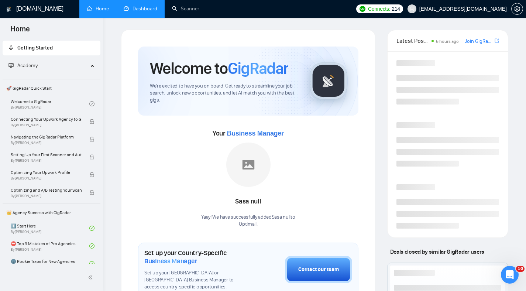
drag, startPoint x: 234, startPoint y: 8, endPoint x: 250, endPoint y: 8, distance: 15.9
click at [243, 8] on ul "Home Dashboard Scanner" at bounding box center [215, 9] width 276 height 18
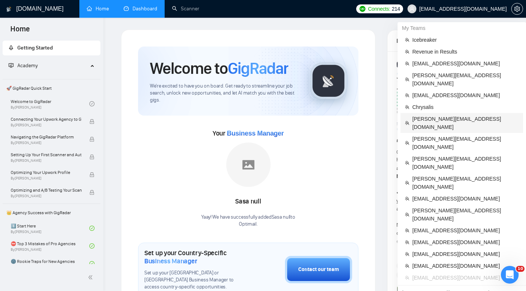
click at [441, 115] on span "marlon@starbourne.co" at bounding box center [465, 123] width 106 height 16
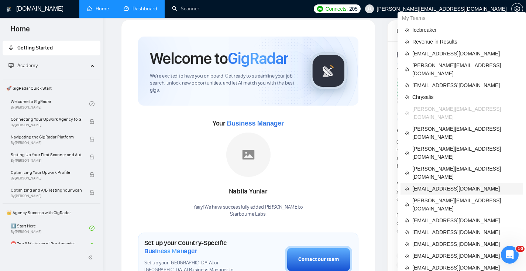
scroll to position [10, 0]
click at [448, 185] on span "drew@outersale.com" at bounding box center [465, 189] width 106 height 8
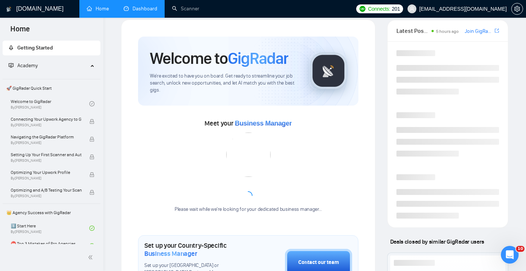
scroll to position [3, 0]
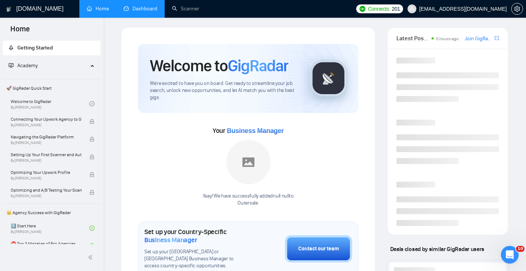
click at [139, 6] on link "Dashboard" at bounding box center [141, 9] width 34 height 6
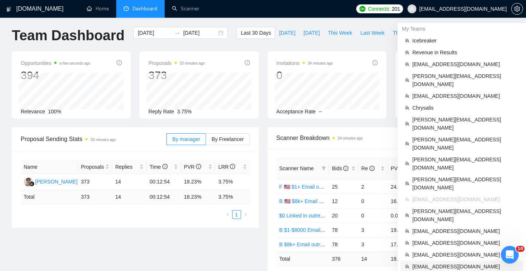
drag, startPoint x: 441, startPoint y: 217, endPoint x: 446, endPoint y: 217, distance: 4.8
click at [441, 262] on span "vlad+3brain@socialbloom.io" at bounding box center [465, 266] width 106 height 8
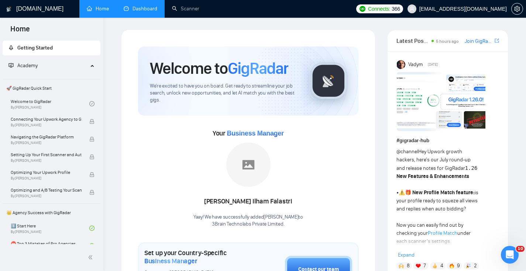
click at [139, 11] on link "Dashboard" at bounding box center [141, 9] width 34 height 6
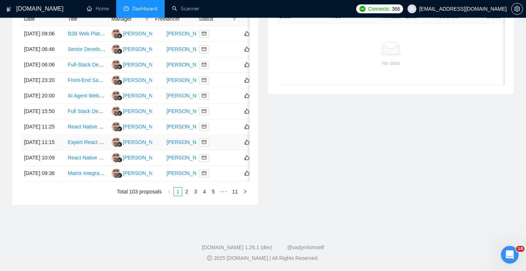
scroll to position [147, 0]
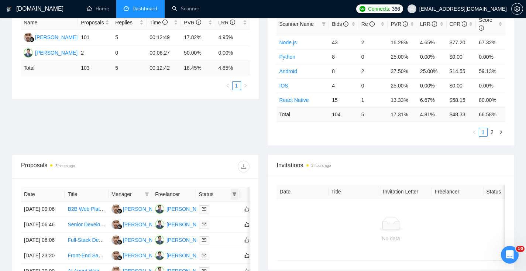
click at [236, 192] on icon "filter" at bounding box center [235, 194] width 4 height 4
click at [213, 207] on span "Chat" at bounding box center [211, 208] width 14 height 6
checkbox input "true"
click at [229, 233] on span "OK" at bounding box center [228, 235] width 7 height 8
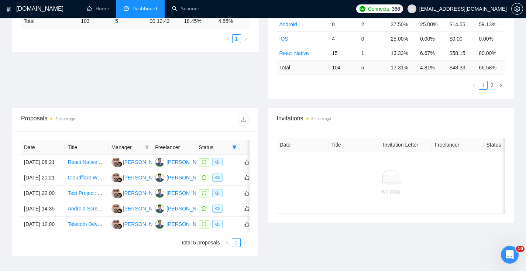
scroll to position [200, 0]
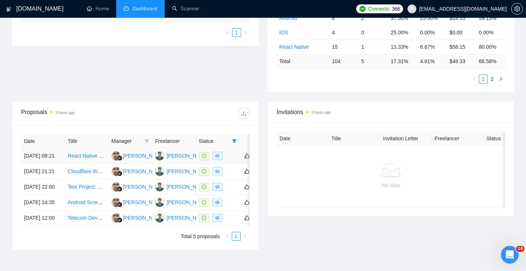
click at [54, 164] on td "18 Sep, 2025 08:21" at bounding box center [43, 156] width 44 height 16
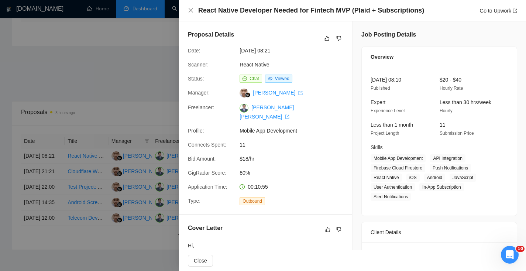
click at [131, 81] on div at bounding box center [263, 135] width 526 height 271
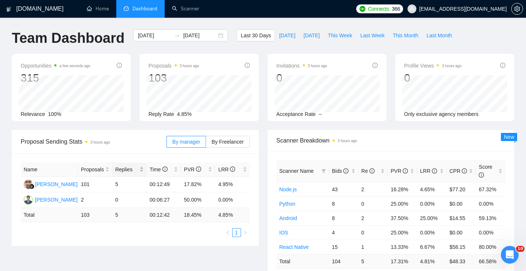
scroll to position [215, 0]
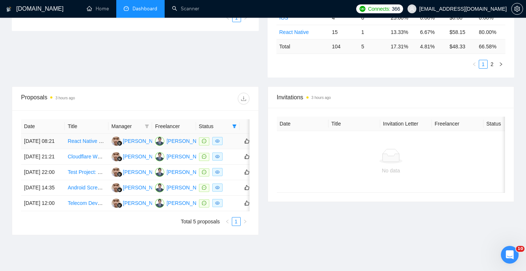
click at [50, 148] on td "18 Sep, 2025 08:21" at bounding box center [43, 142] width 44 height 16
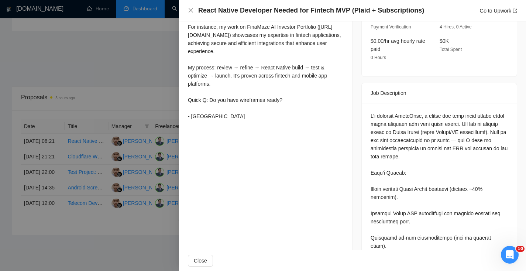
scroll to position [139, 0]
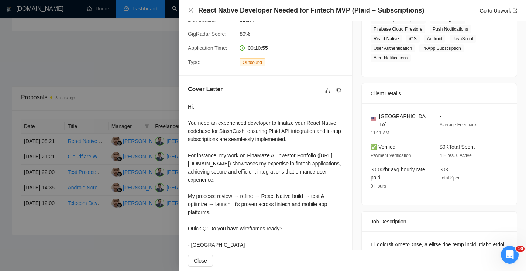
click at [139, 115] on div at bounding box center [263, 135] width 526 height 271
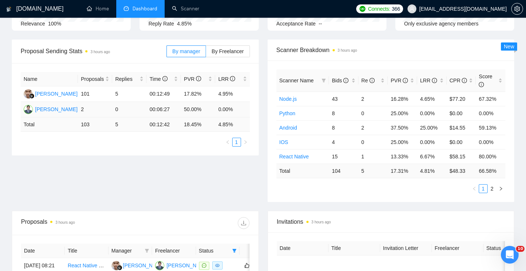
scroll to position [0, 0]
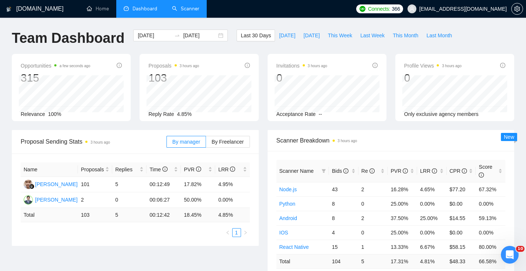
click at [185, 12] on link "Scanner" at bounding box center [185, 9] width 27 height 6
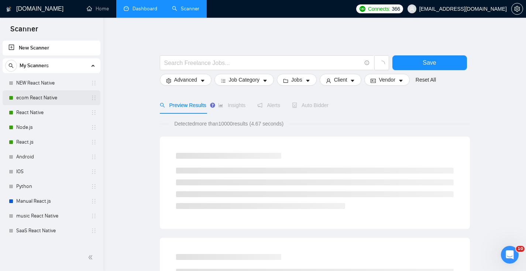
click at [37, 99] on link "ecom React Native" at bounding box center [51, 97] width 70 height 15
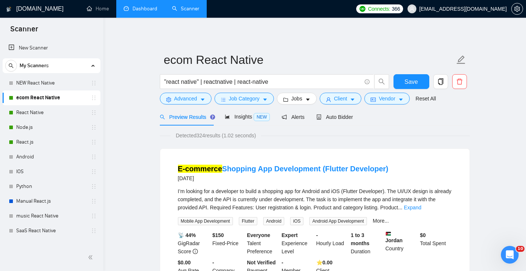
click at [150, 12] on link "Dashboard" at bounding box center [141, 9] width 34 height 6
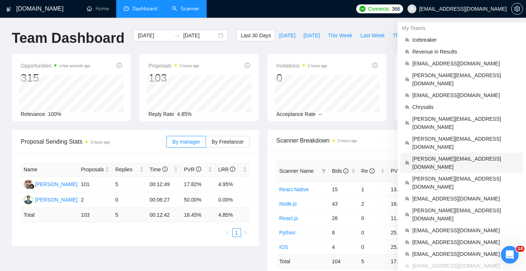
click at [451, 153] on li "yousif@craftingclouds.com" at bounding box center [461, 163] width 123 height 20
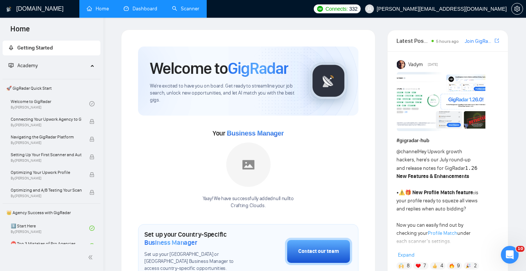
click at [134, 10] on link "Dashboard" at bounding box center [141, 9] width 34 height 6
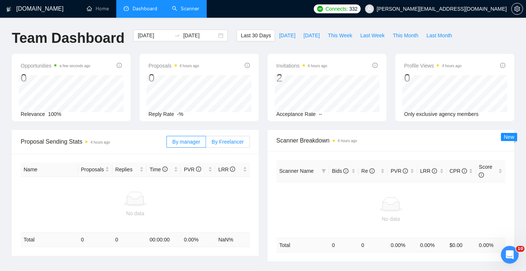
click at [215, 142] on span "By Freelancer" at bounding box center [227, 142] width 32 height 6
click at [206, 144] on input "By Freelancer" at bounding box center [206, 144] width 0 height 0
click at [227, 141] on span "By Freelancer" at bounding box center [227, 142] width 32 height 6
click at [206, 144] on input "By Freelancer" at bounding box center [206, 144] width 0 height 0
click at [172, 140] on span "By manager" at bounding box center [186, 142] width 28 height 6
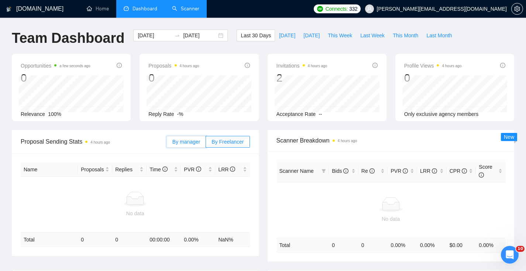
click at [167, 144] on input "By manager" at bounding box center [167, 144] width 0 height 0
click at [184, 9] on link "Scanner" at bounding box center [185, 9] width 27 height 6
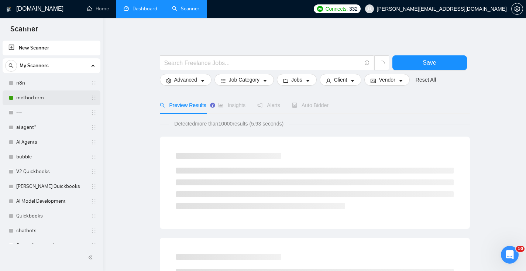
click at [38, 100] on link "method crm" at bounding box center [51, 97] width 70 height 15
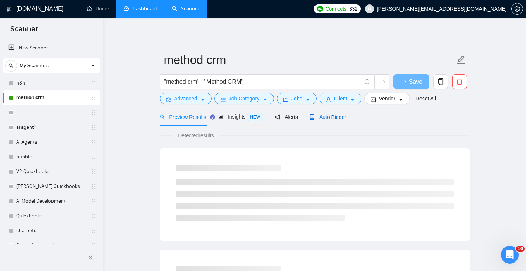
click at [329, 116] on span "Auto Bidder" at bounding box center [328, 117] width 37 height 6
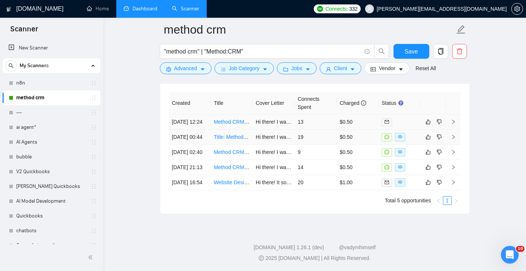
scroll to position [1641, 0]
click at [251, 145] on td "Title: Method CRM Customization Expert Needed (Dashboard + Workflow Setup)" at bounding box center [232, 137] width 42 height 15
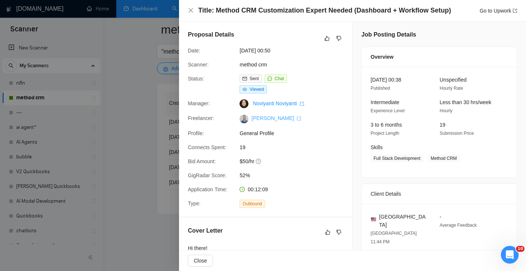
click at [262, 119] on link "Yousif Elhakim" at bounding box center [276, 118] width 50 height 6
